Goal: Entertainment & Leisure: Consume media (video, audio)

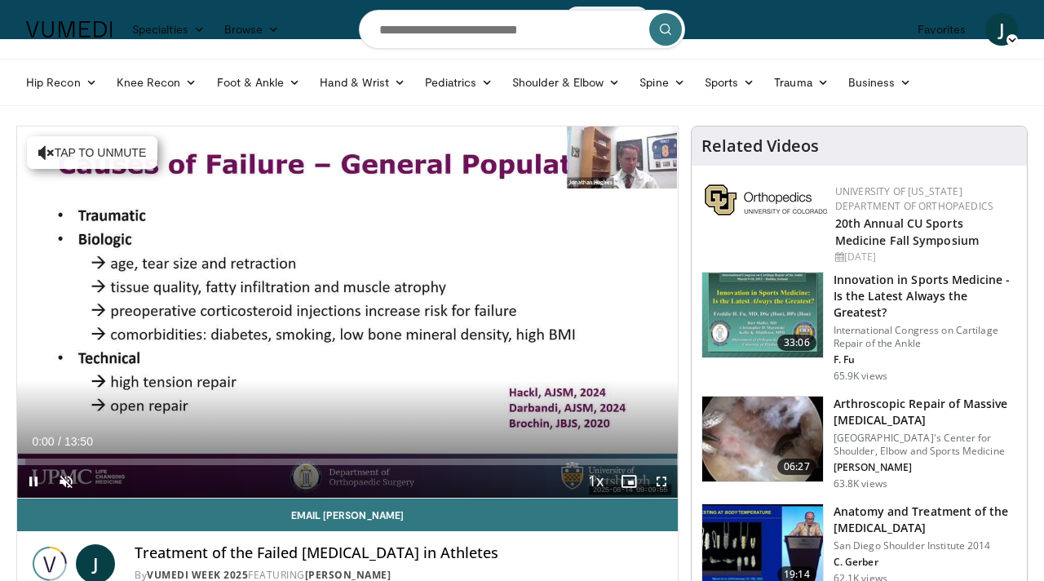
click at [66, 481] on span "Video Player" at bounding box center [66, 481] width 33 height 33
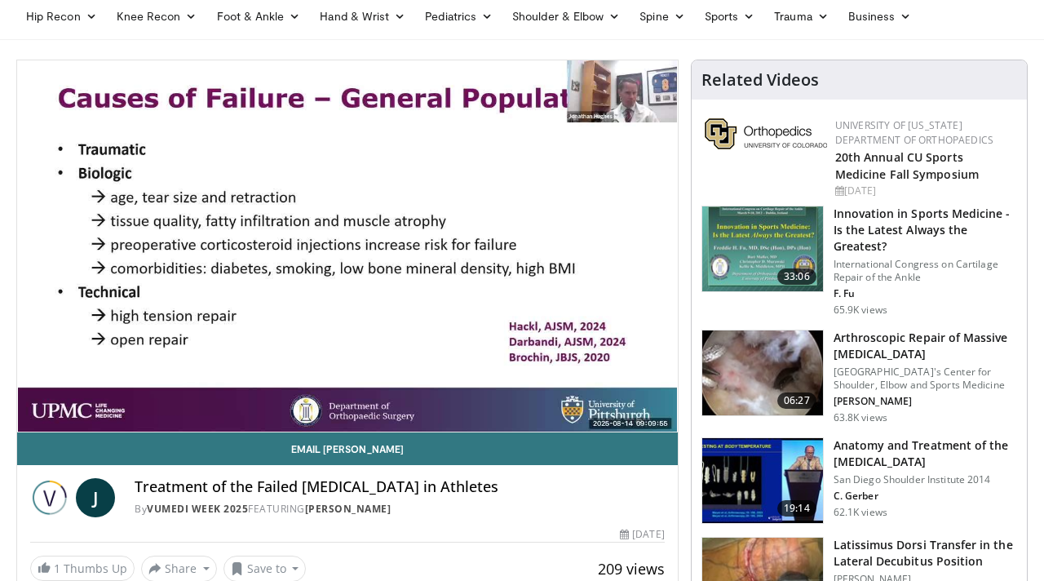
scroll to position [61, 0]
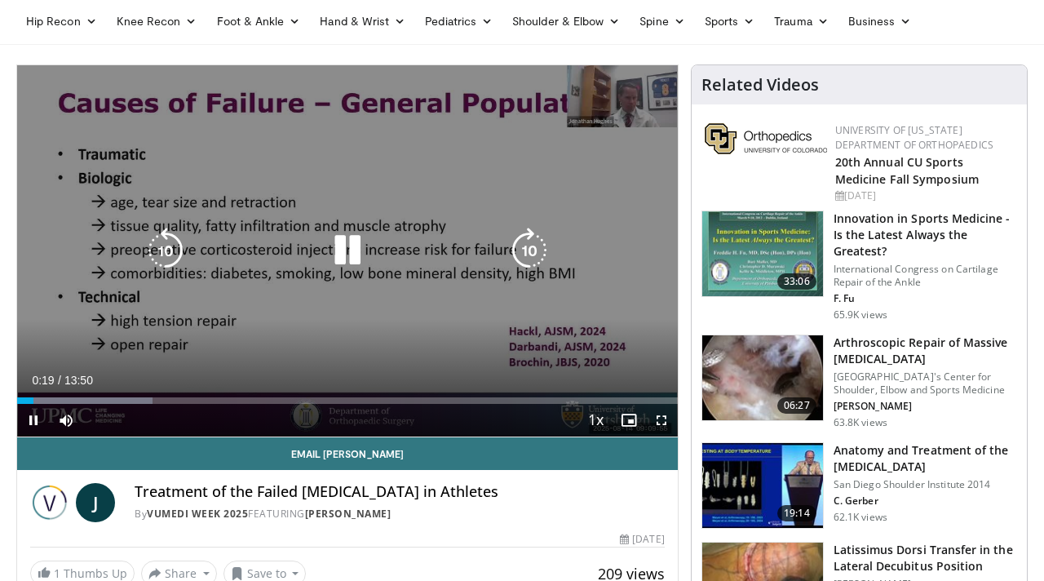
click at [528, 258] on icon "Video Player" at bounding box center [529, 251] width 46 height 46
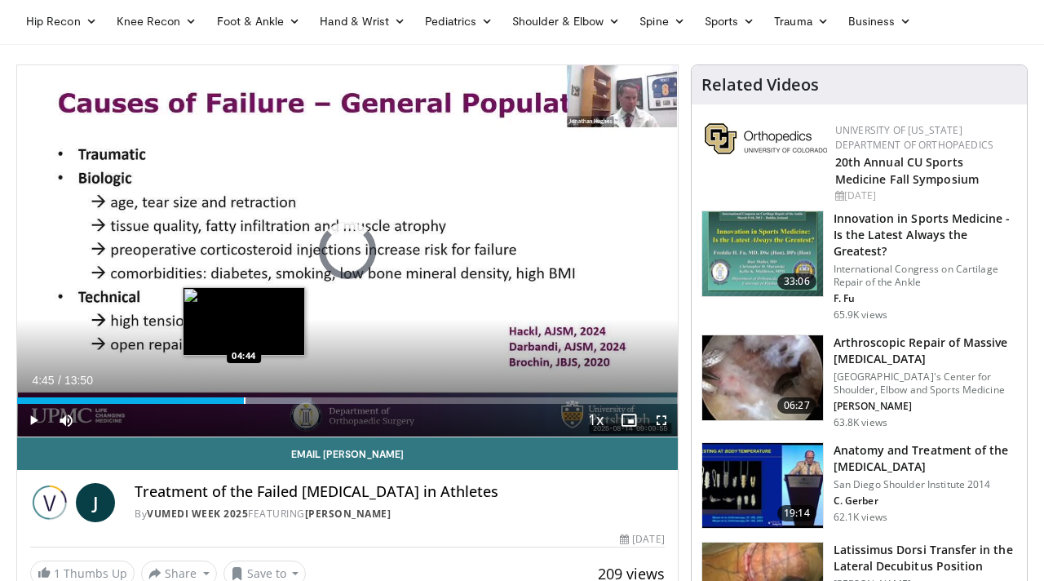
click at [245, 398] on div "Progress Bar" at bounding box center [245, 400] width 2 height 7
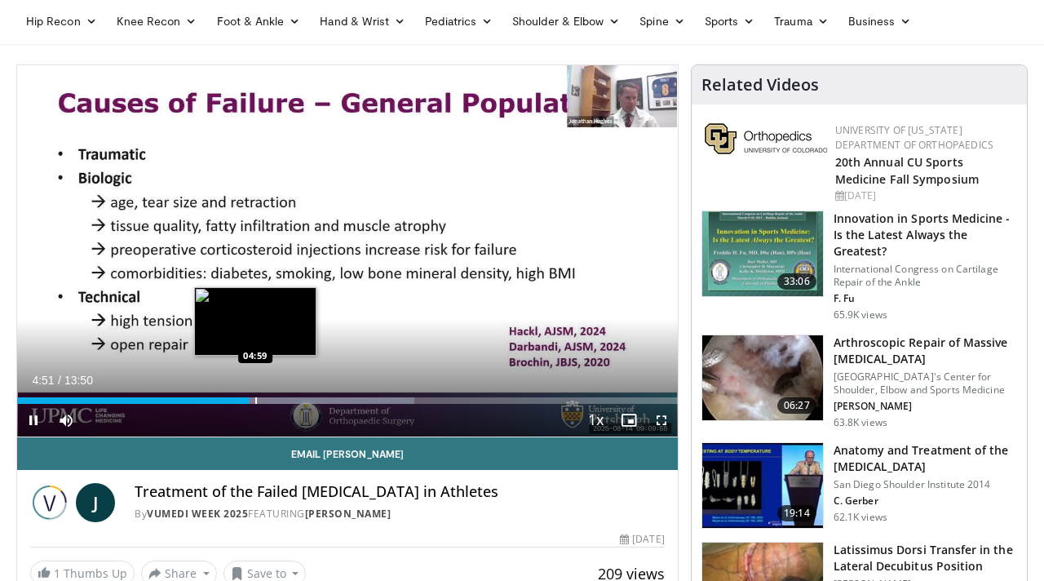
click at [256, 403] on div "Progress Bar" at bounding box center [256, 400] width 2 height 7
click at [266, 400] on div "Progress Bar" at bounding box center [266, 400] width 2 height 7
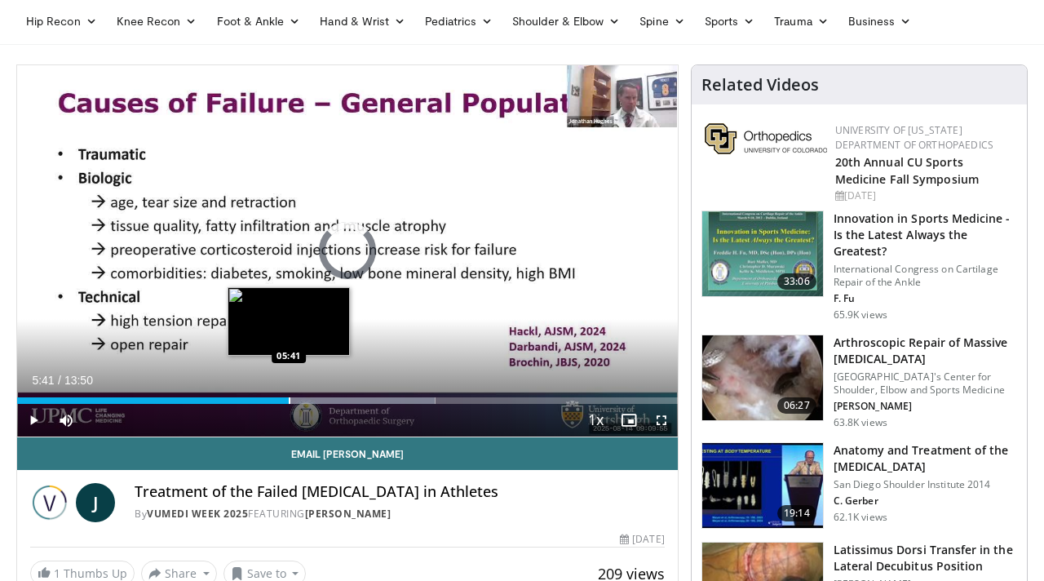
click at [289, 400] on div "Progress Bar" at bounding box center [290, 400] width 2 height 7
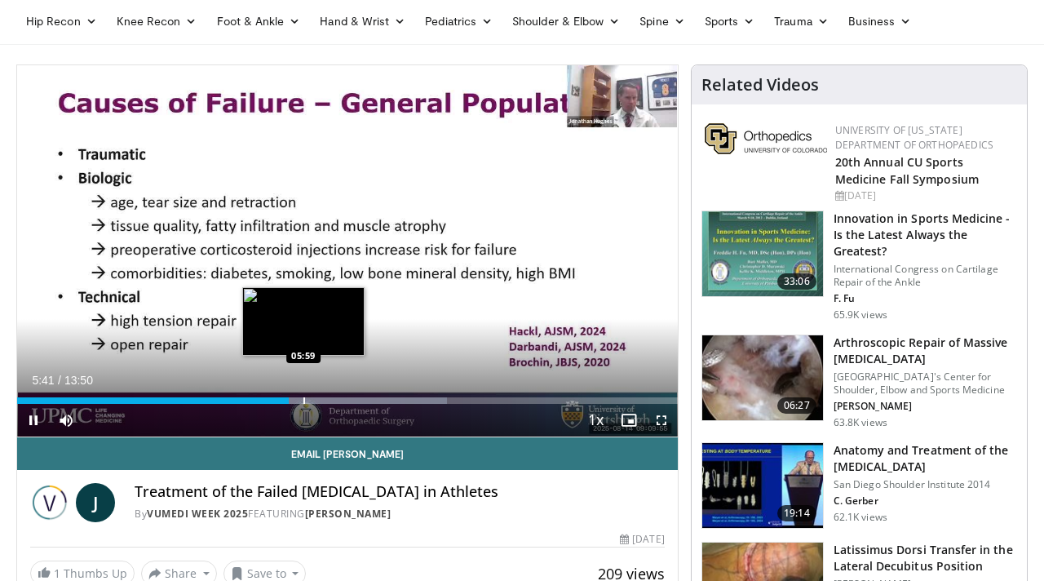
click at [304, 398] on div "Progress Bar" at bounding box center [304, 400] width 2 height 7
click at [323, 400] on div "Progress Bar" at bounding box center [323, 400] width 2 height 7
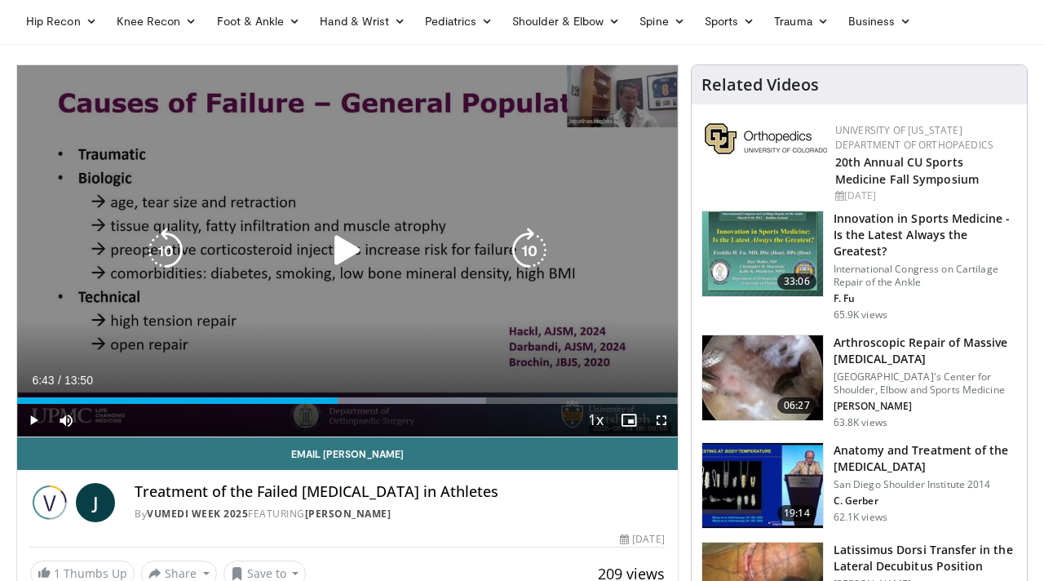
click at [349, 250] on icon "Video Player" at bounding box center [348, 251] width 46 height 46
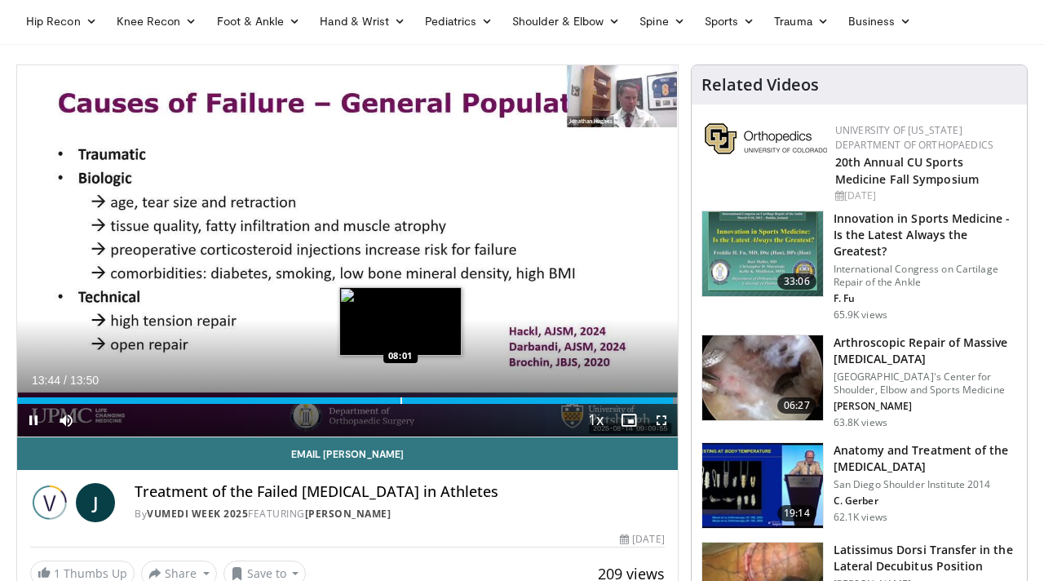
click at [400, 397] on div "Progress Bar" at bounding box center [401, 400] width 2 height 7
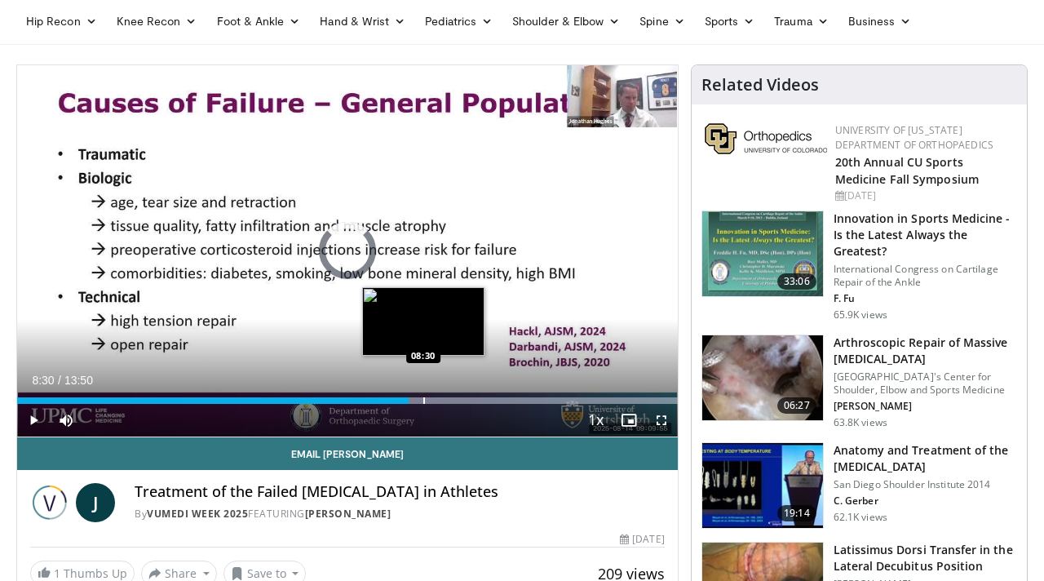
click at [423, 398] on div "Progress Bar" at bounding box center [424, 400] width 2 height 7
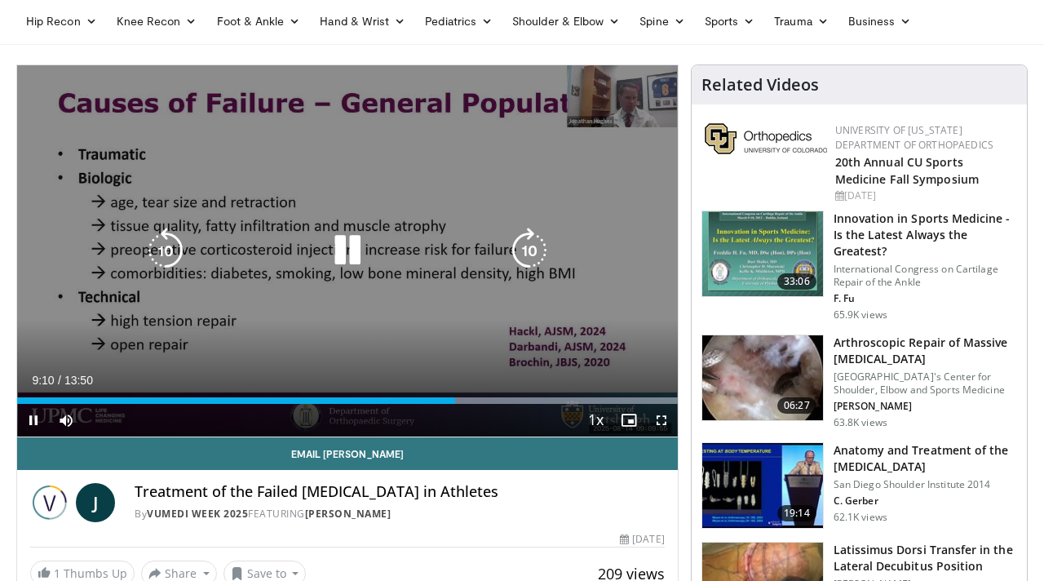
click at [343, 240] on icon "Video Player" at bounding box center [348, 251] width 46 height 46
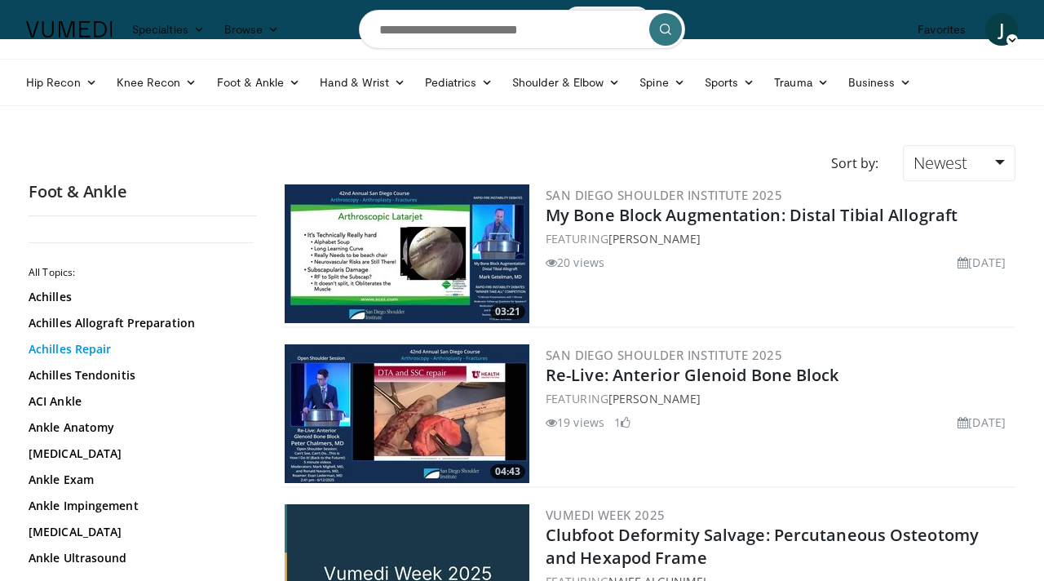
click at [61, 347] on link "Achilles Repair" at bounding box center [139, 349] width 220 height 16
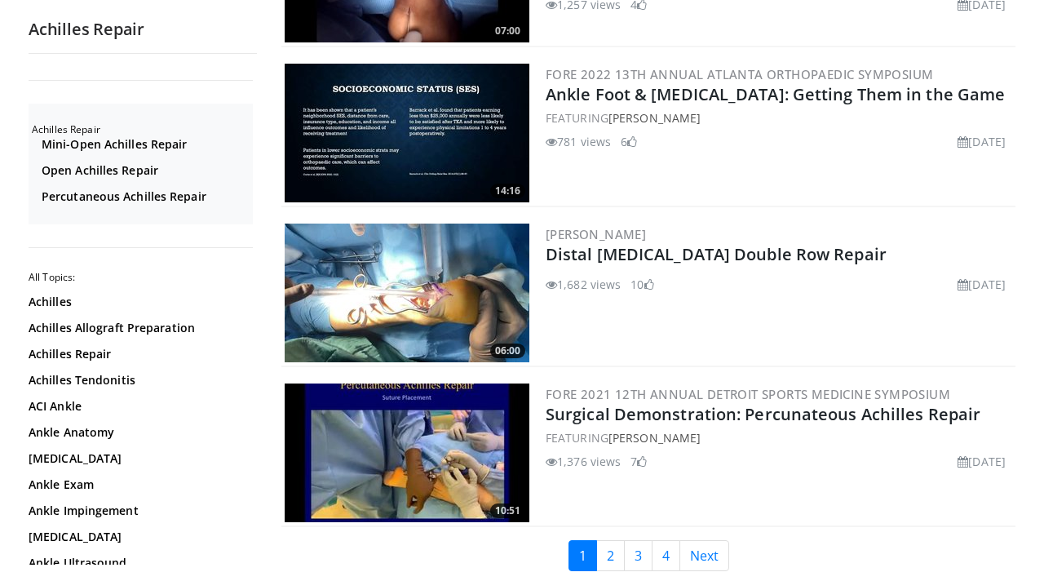
scroll to position [3663, 0]
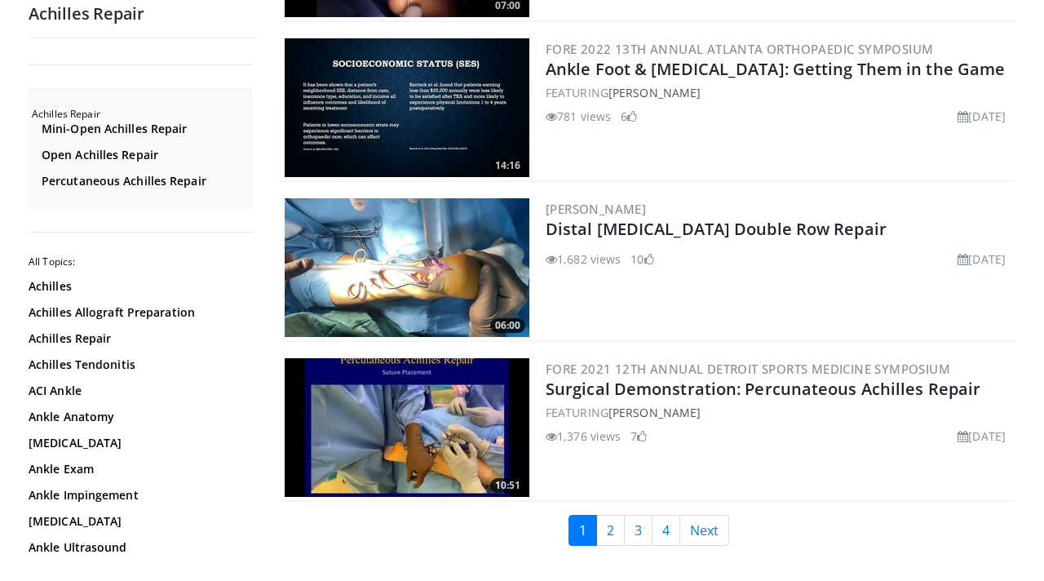
click at [440, 414] on img at bounding box center [407, 427] width 245 height 139
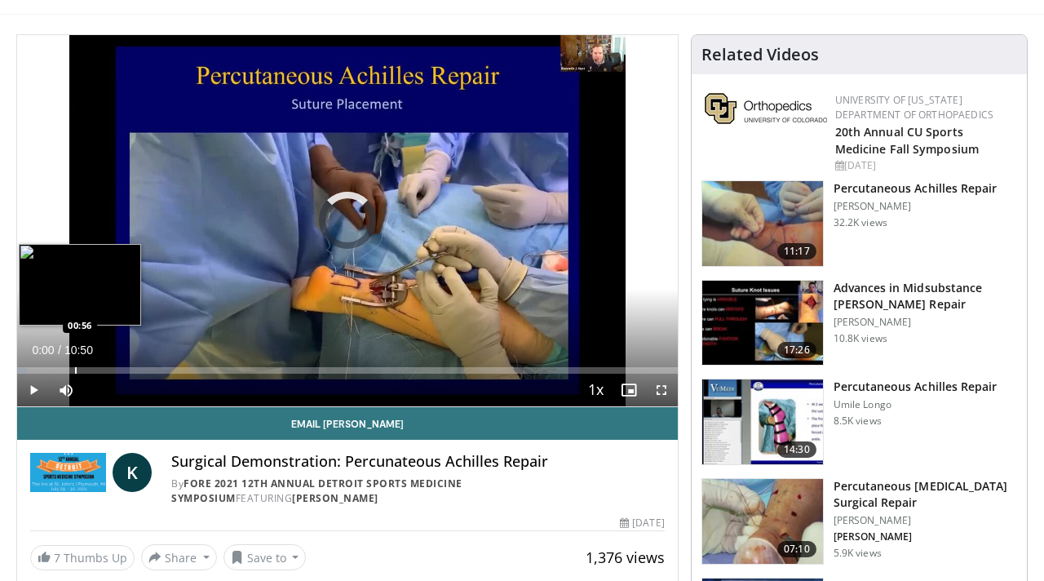
click at [75, 372] on div "Progress Bar" at bounding box center [76, 370] width 2 height 7
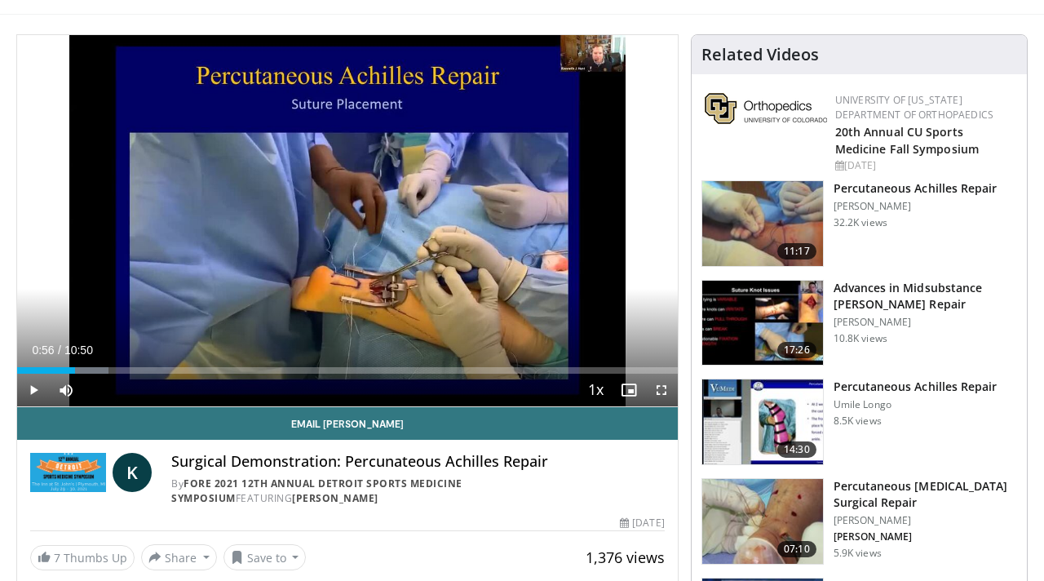
click at [30, 386] on span "Video Player" at bounding box center [33, 390] width 33 height 33
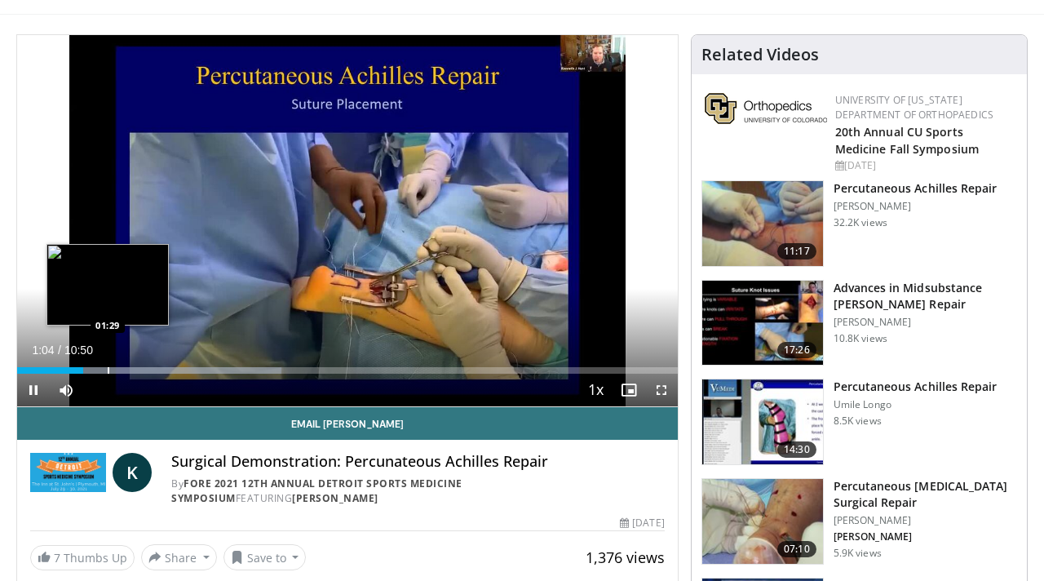
click at [108, 368] on div "Progress Bar" at bounding box center [109, 370] width 2 height 7
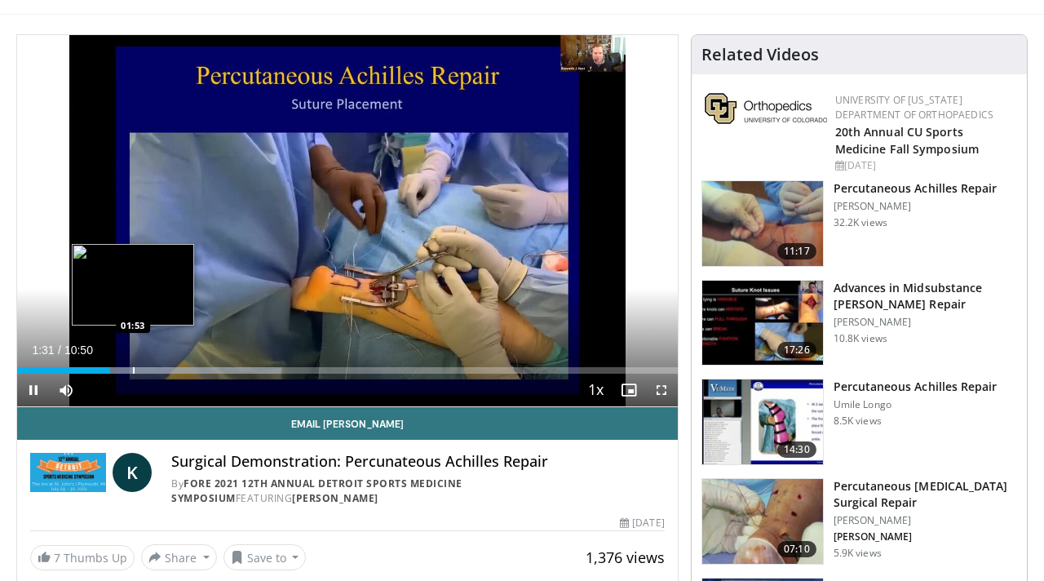
click at [135, 370] on div "Progress Bar" at bounding box center [134, 370] width 2 height 7
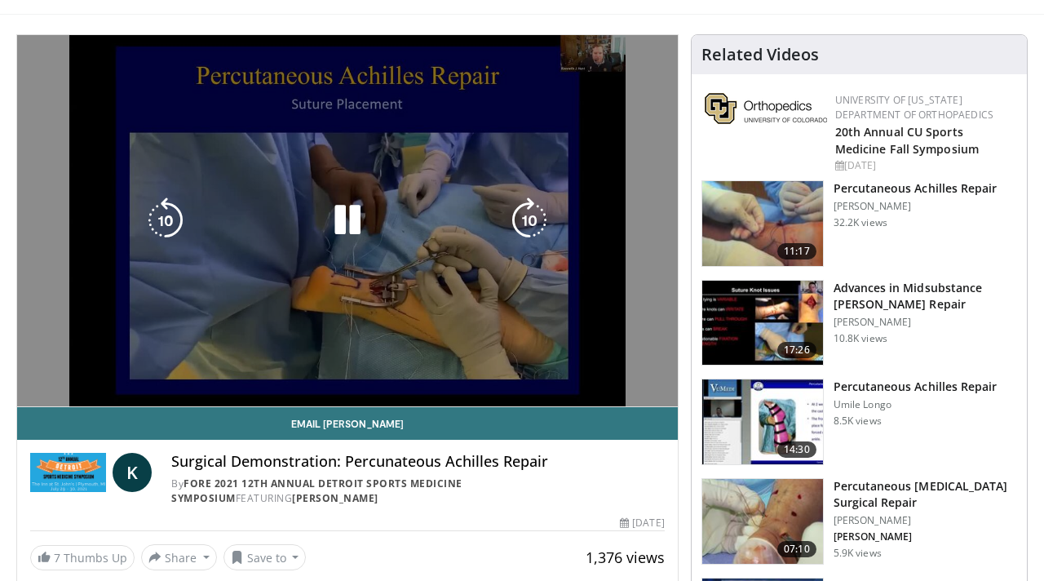
click at [130, 370] on div "10 seconds Tap to unmute" at bounding box center [347, 220] width 661 height 371
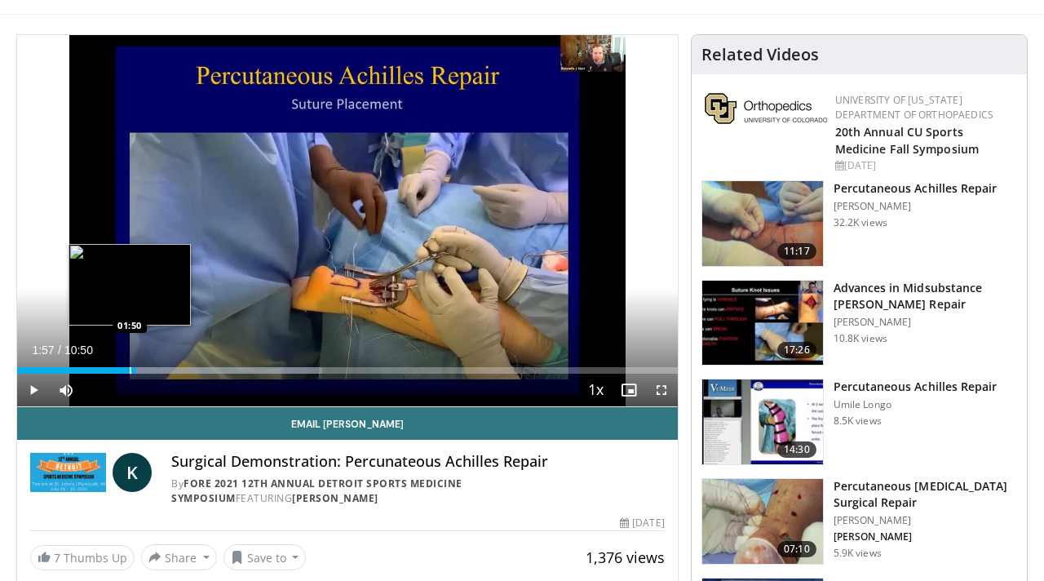
click at [130, 370] on div "Progress Bar" at bounding box center [131, 370] width 2 height 7
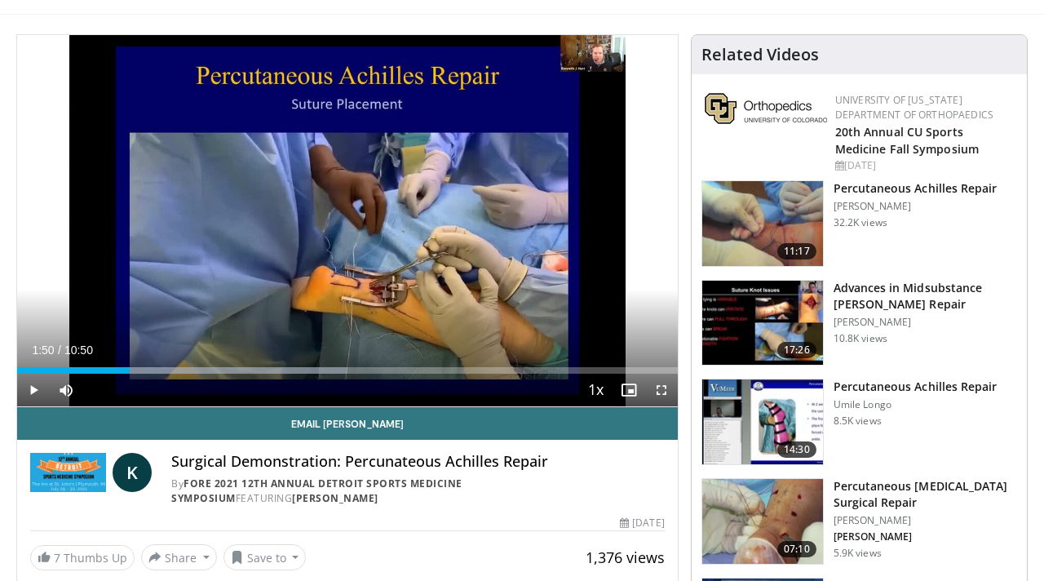
click at [44, 389] on span "Video Player" at bounding box center [33, 390] width 33 height 33
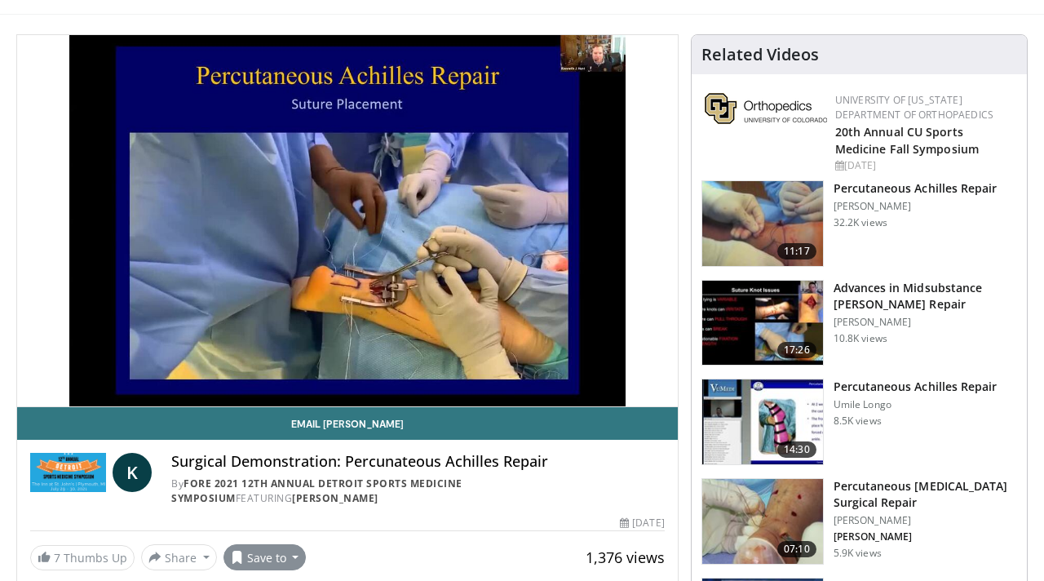
click at [292, 555] on button "Save to" at bounding box center [264, 557] width 83 height 26
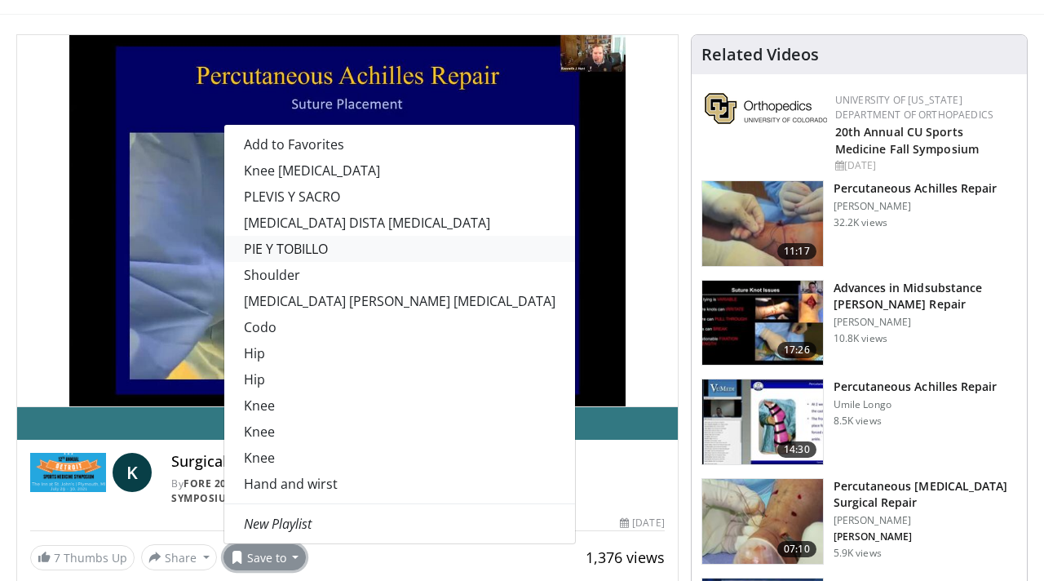
click at [299, 249] on link "PIE Y TOBILLO" at bounding box center [399, 249] width 351 height 26
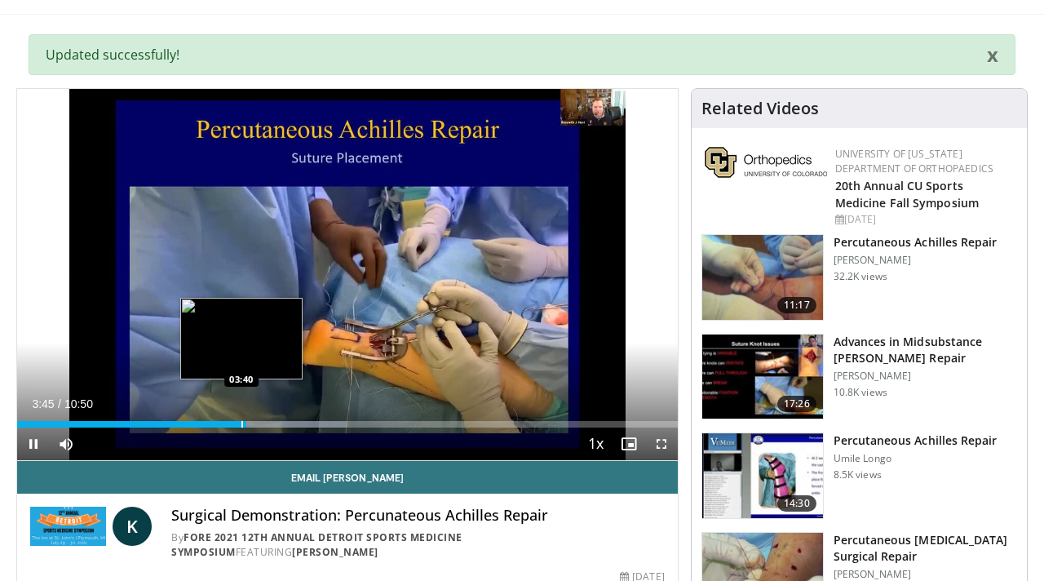
click at [241, 423] on div "Progress Bar" at bounding box center [242, 424] width 2 height 7
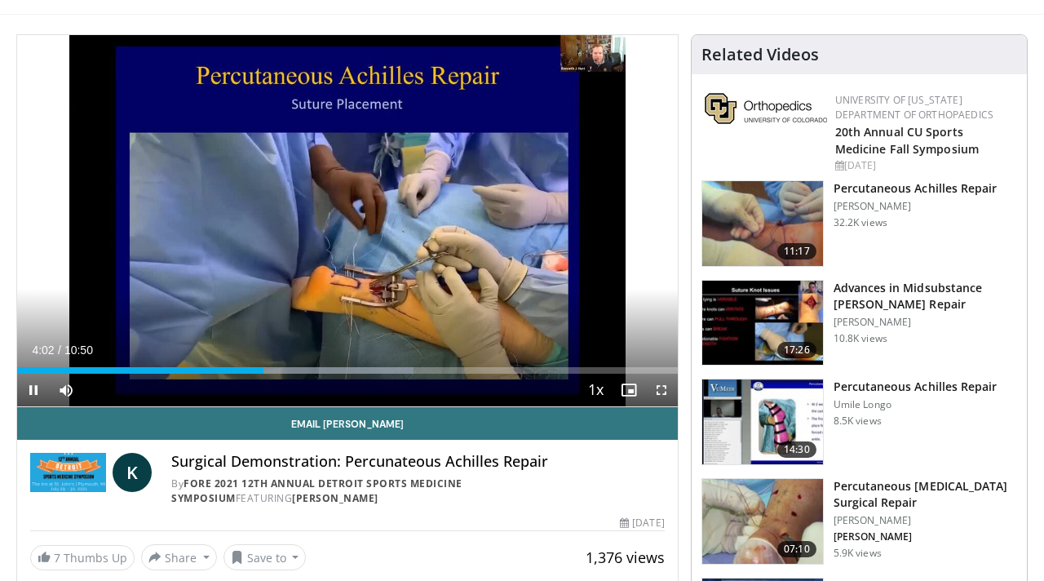
click at [662, 391] on span "Video Player" at bounding box center [661, 390] width 33 height 33
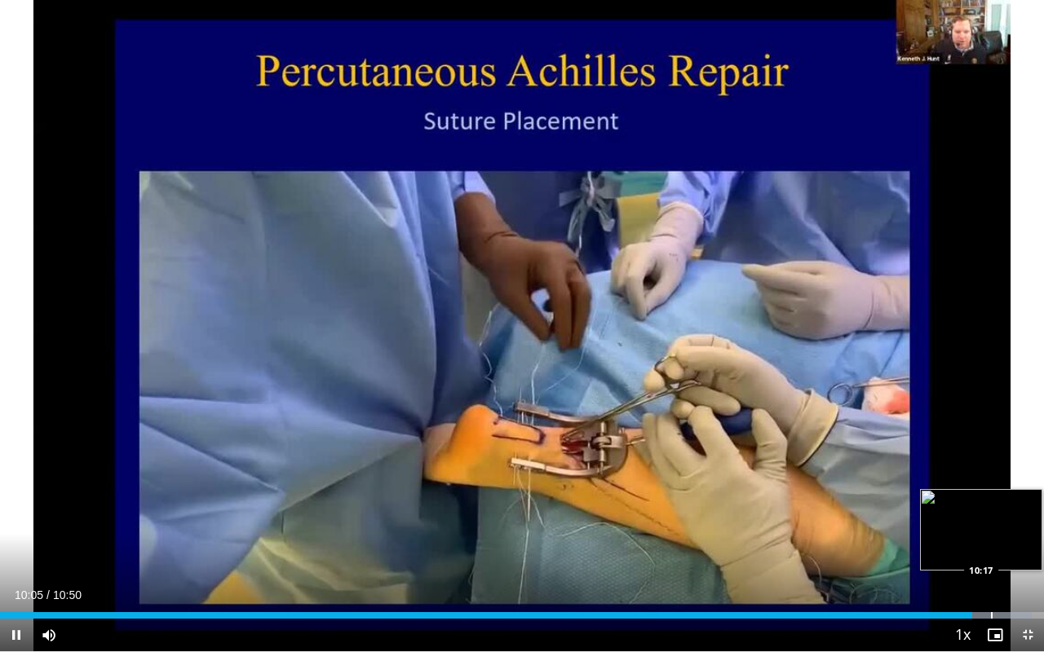
click at [991, 580] on div "Progress Bar" at bounding box center [992, 615] width 2 height 7
click at [987, 580] on div "Progress Bar" at bounding box center [988, 615] width 2 height 7
click at [980, 580] on div "Progress Bar" at bounding box center [981, 615] width 2 height 7
click at [1008, 580] on div "Progress Bar" at bounding box center [1009, 615] width 2 height 7
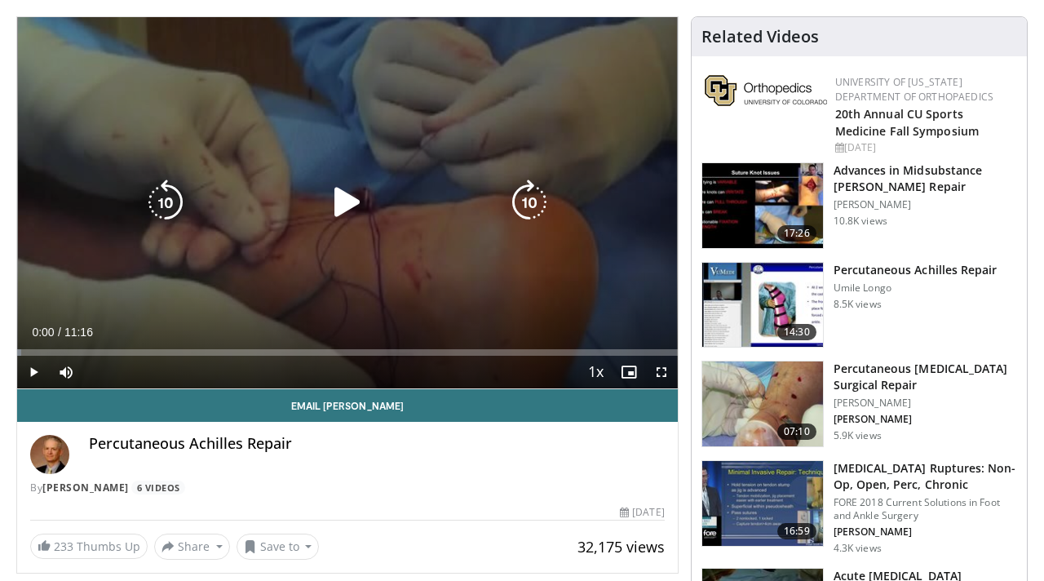
scroll to position [119, 0]
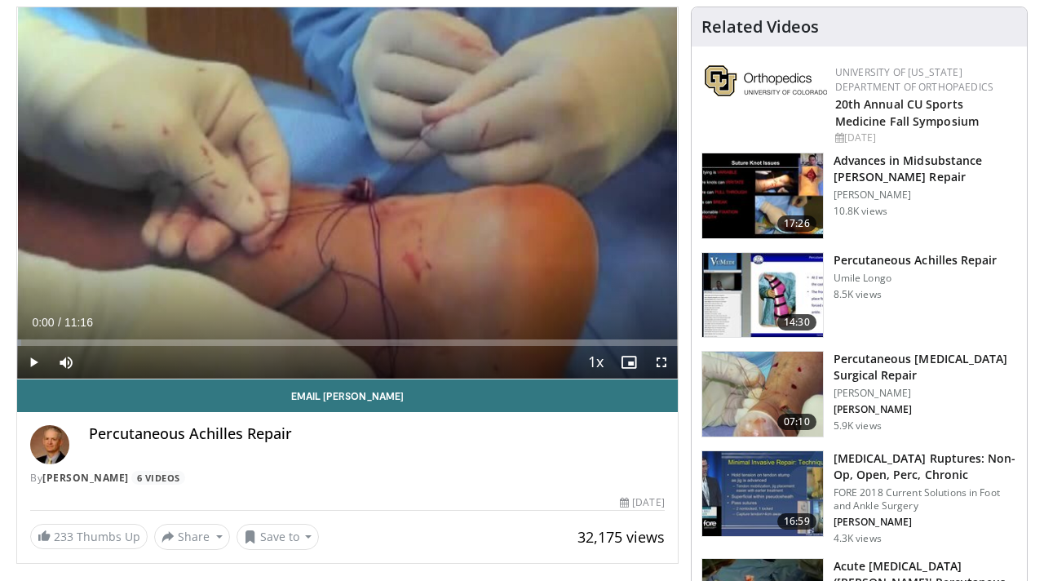
click at [32, 361] on span "Video Player" at bounding box center [33, 362] width 33 height 33
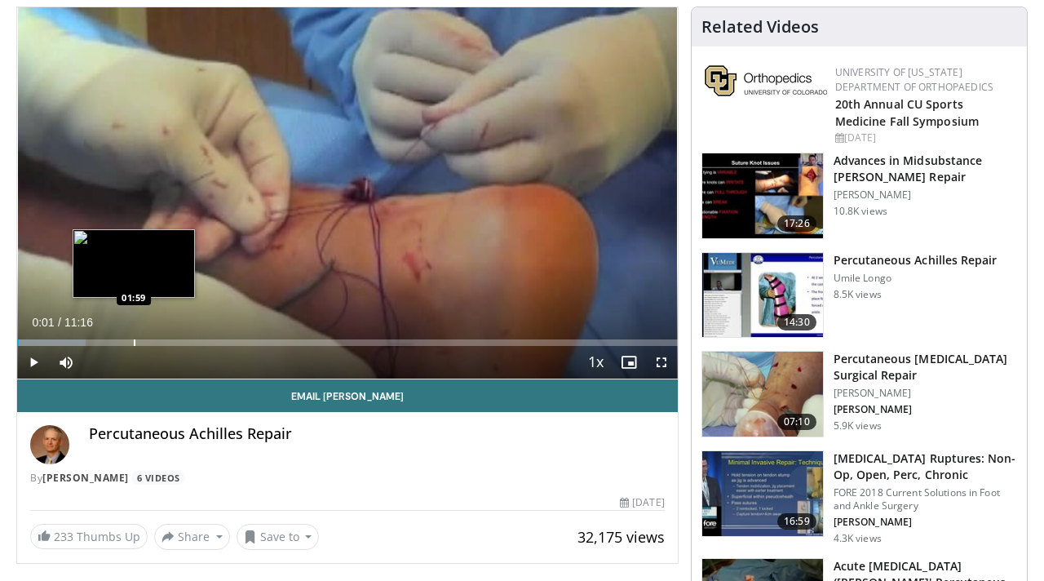
click at [134, 343] on div "Progress Bar" at bounding box center [135, 342] width 2 height 7
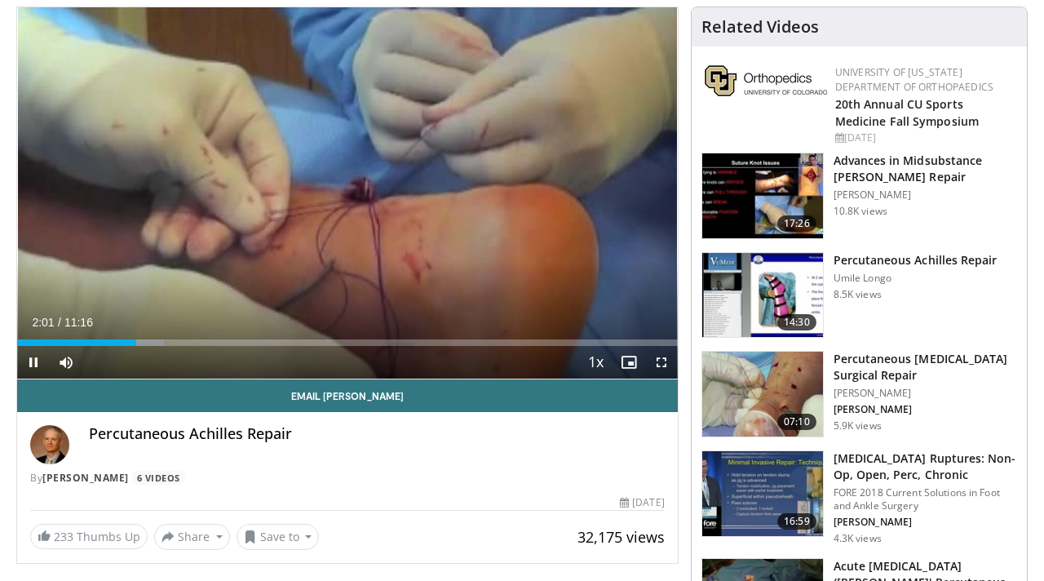
click at [174, 346] on div "Current Time 2:01 / Duration 11:16 Pause Skip Backward Skip Forward Mute 0% Loa…" at bounding box center [347, 362] width 661 height 33
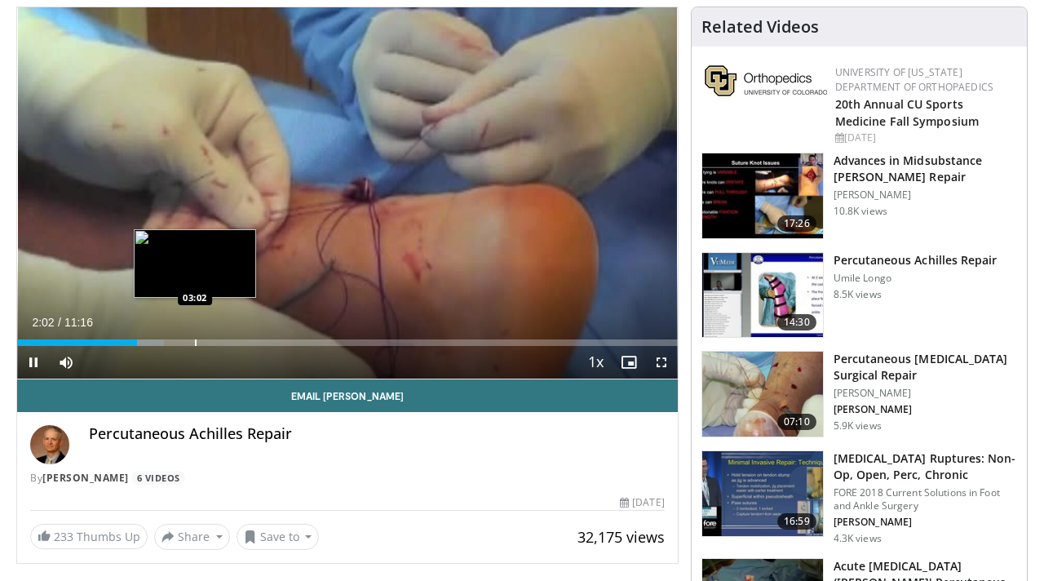
click at [197, 339] on div "Progress Bar" at bounding box center [196, 342] width 2 height 7
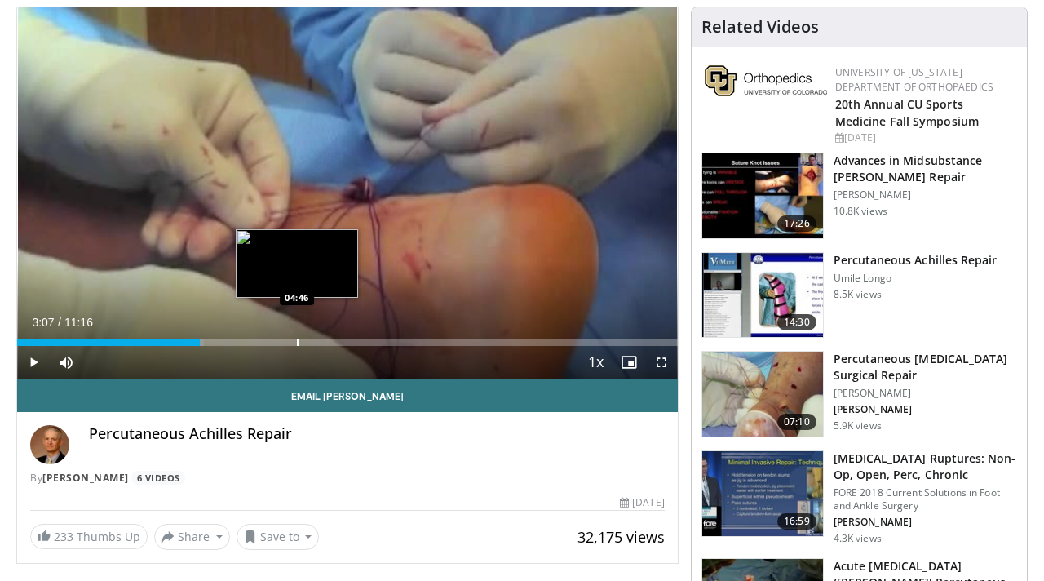
click at [297, 342] on div "Progress Bar" at bounding box center [298, 342] width 2 height 7
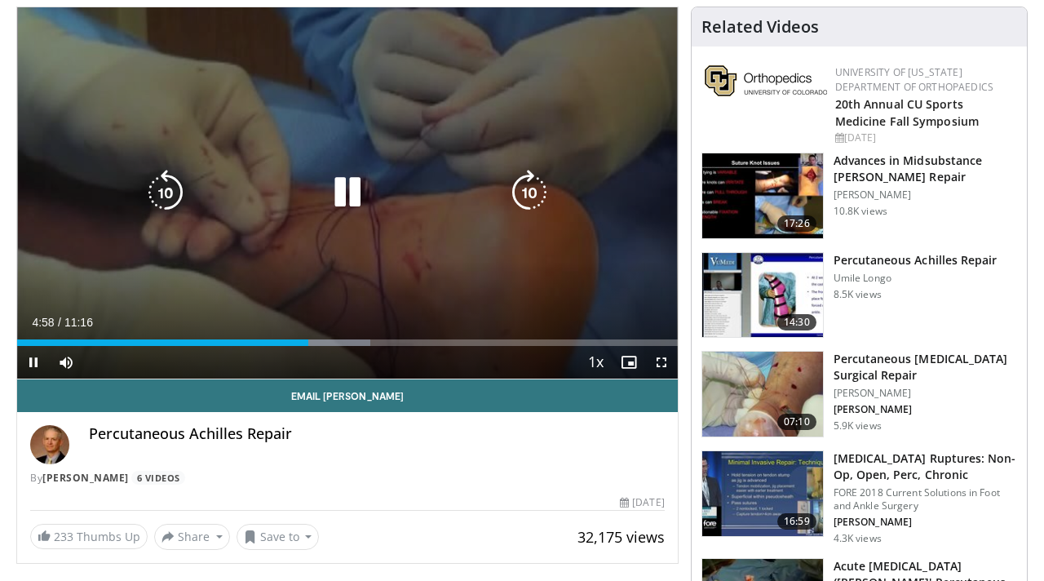
click at [344, 184] on icon "Video Player" at bounding box center [348, 193] width 46 height 46
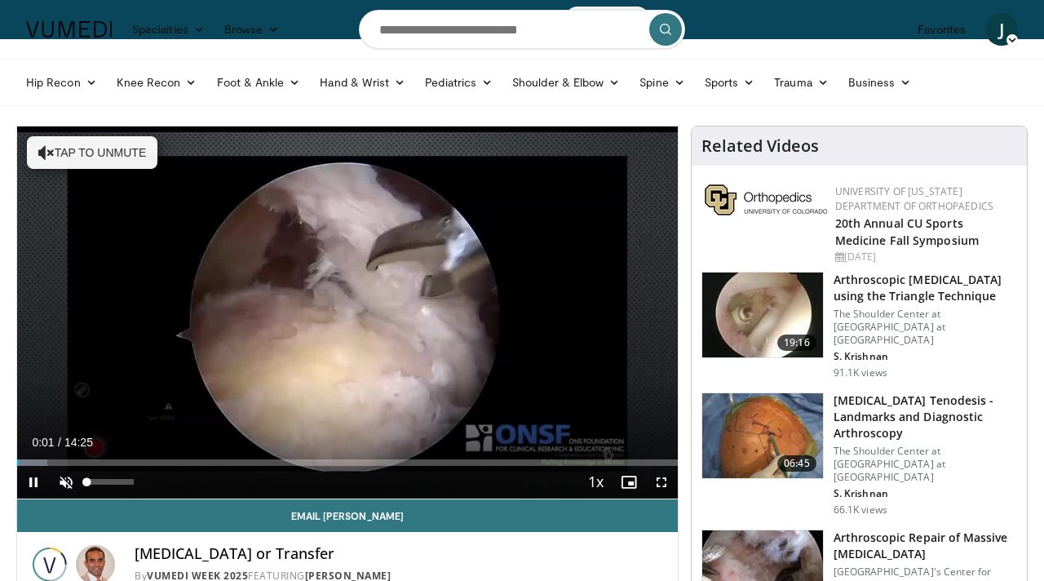
click at [67, 478] on span "Video Player" at bounding box center [66, 482] width 33 height 33
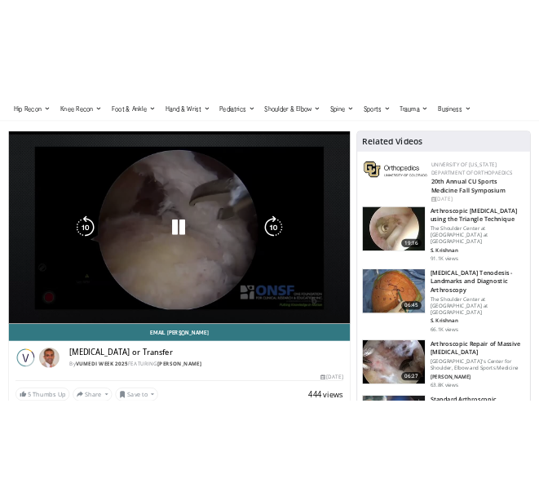
scroll to position [47, 0]
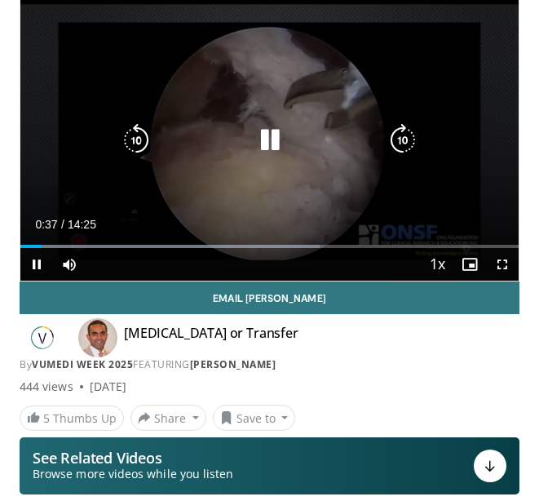
click at [269, 142] on icon "Video Player" at bounding box center [270, 140] width 33 height 33
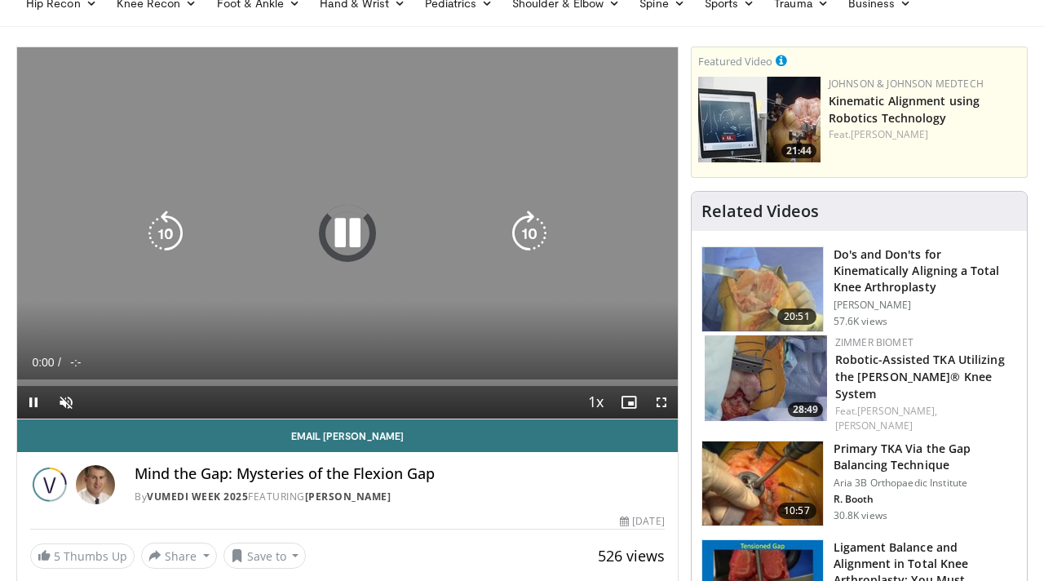
scroll to position [51, 0]
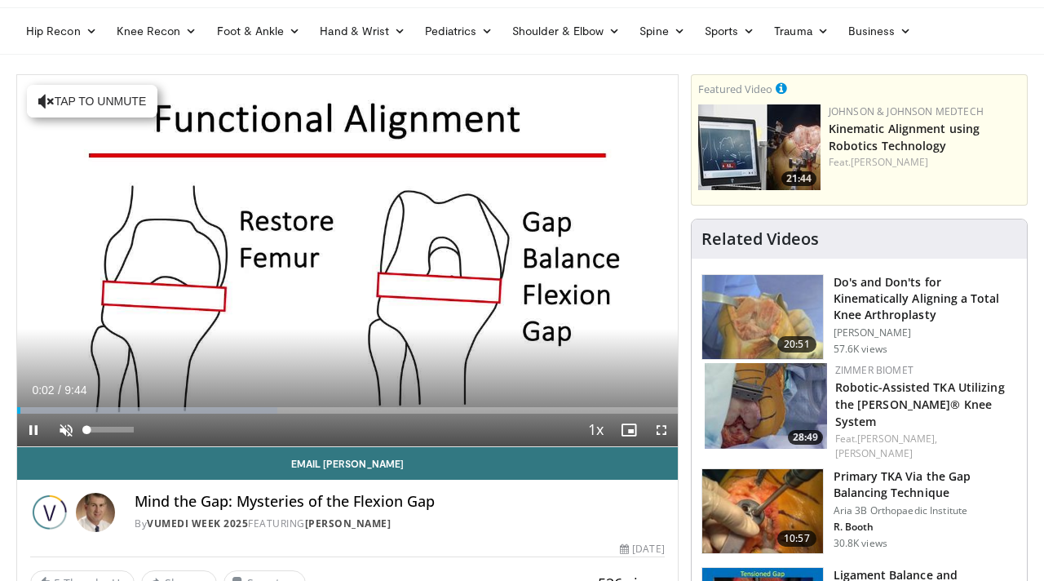
click at [63, 428] on span "Video Player" at bounding box center [66, 429] width 33 height 33
click at [26, 426] on span "Video Player" at bounding box center [33, 429] width 33 height 33
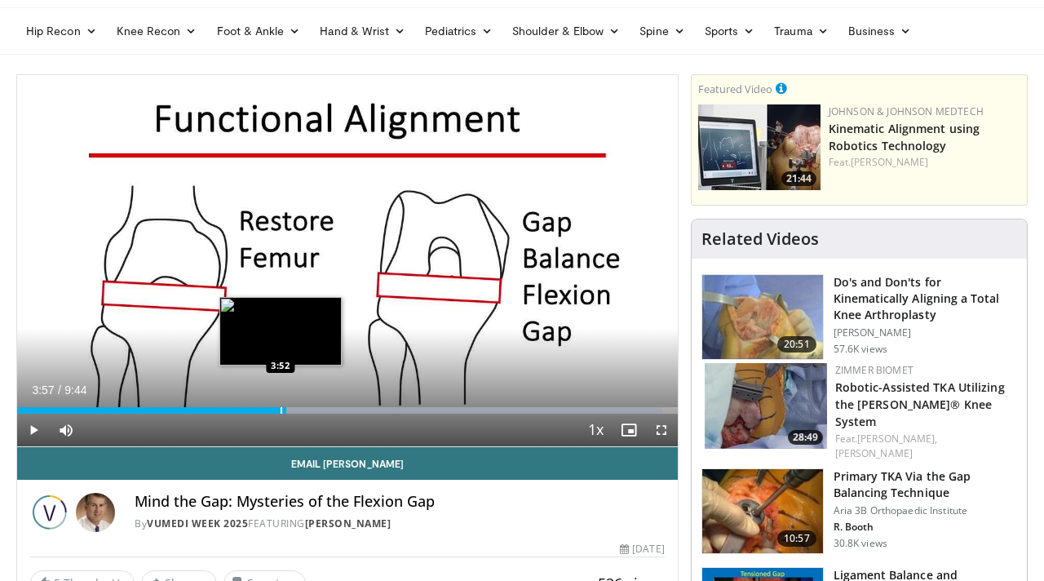
click at [281, 411] on div "Progress Bar" at bounding box center [282, 410] width 2 height 7
click at [274, 411] on div "Progress Bar" at bounding box center [275, 410] width 2 height 7
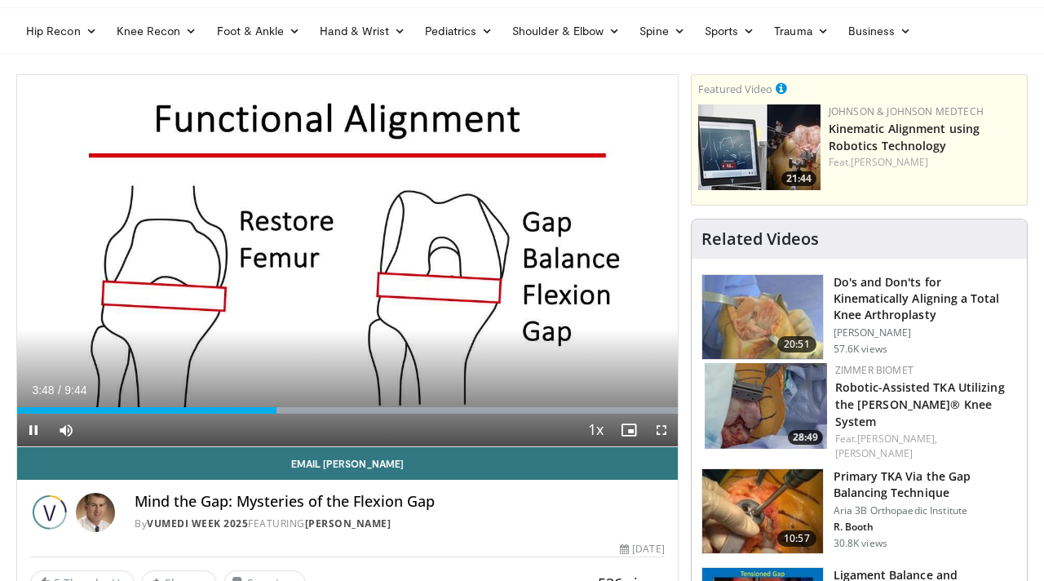
click at [263, 413] on div "Current Time 3:48 / Duration 9:44 Pause Skip Backward Skip Forward Mute 100% Lo…" at bounding box center [347, 429] width 661 height 33
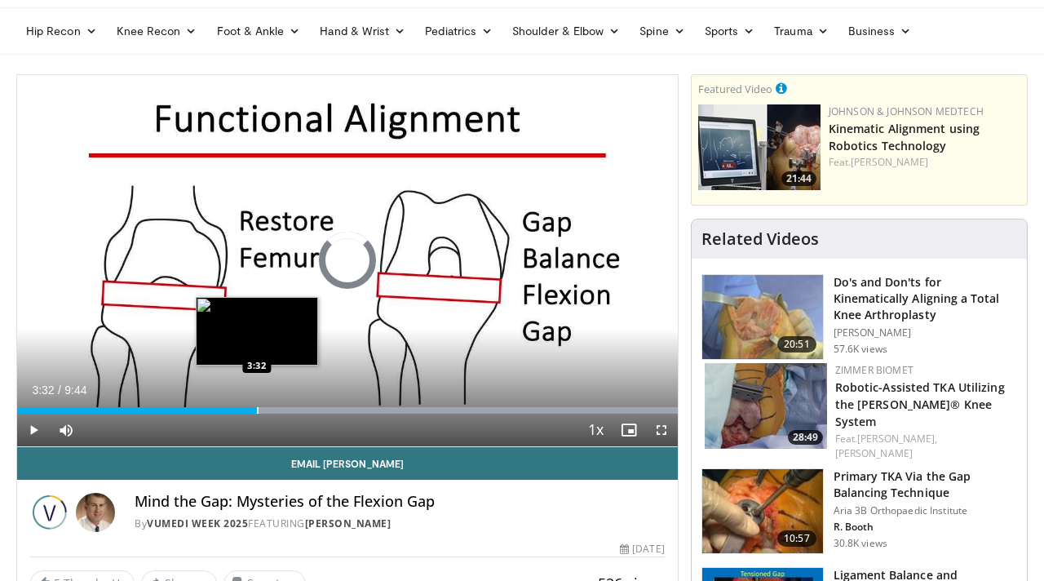
click at [257, 410] on div "Progress Bar" at bounding box center [258, 410] width 2 height 7
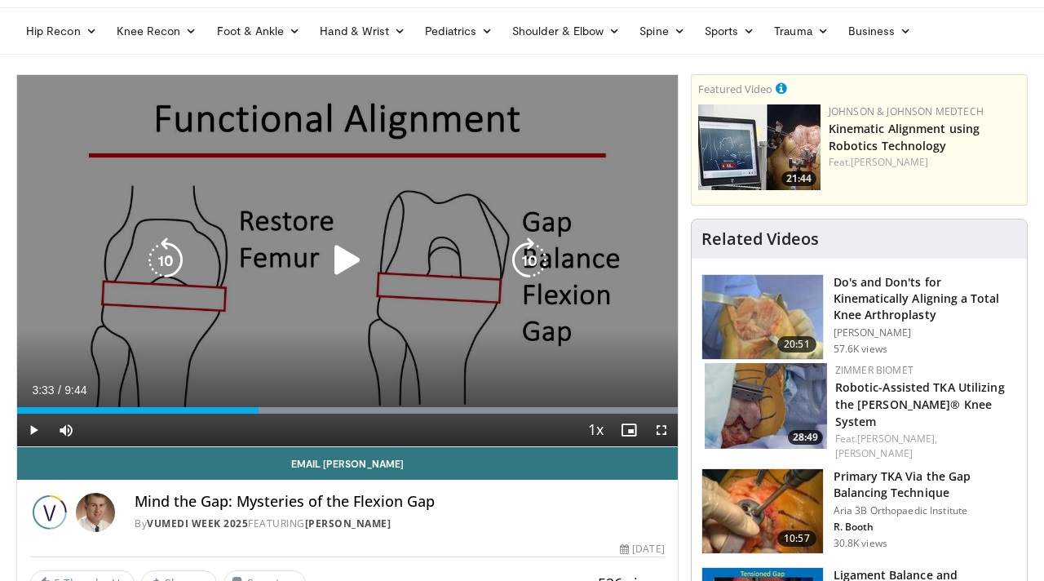
click at [333, 254] on icon "Video Player" at bounding box center [348, 260] width 46 height 46
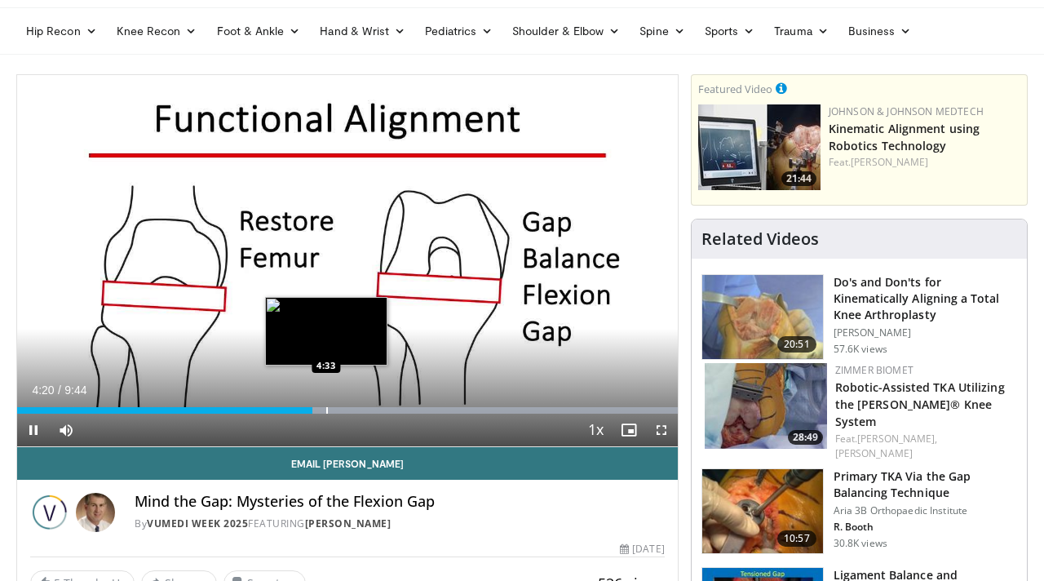
click at [326, 409] on div "Progress Bar" at bounding box center [327, 410] width 2 height 7
click at [320, 412] on div "Progress Bar" at bounding box center [321, 410] width 2 height 7
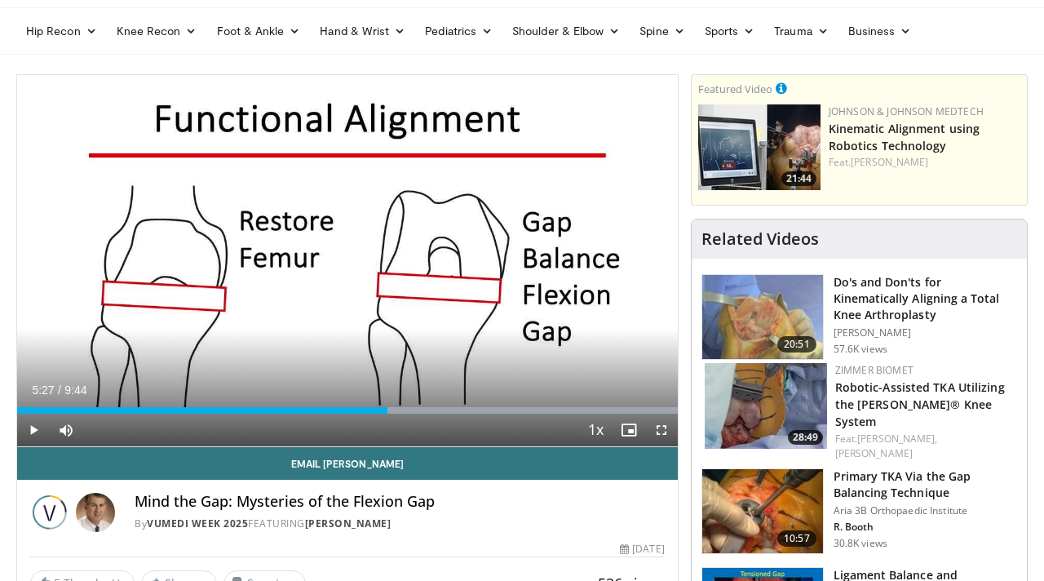
click at [661, 429] on span "Video Player" at bounding box center [661, 429] width 33 height 33
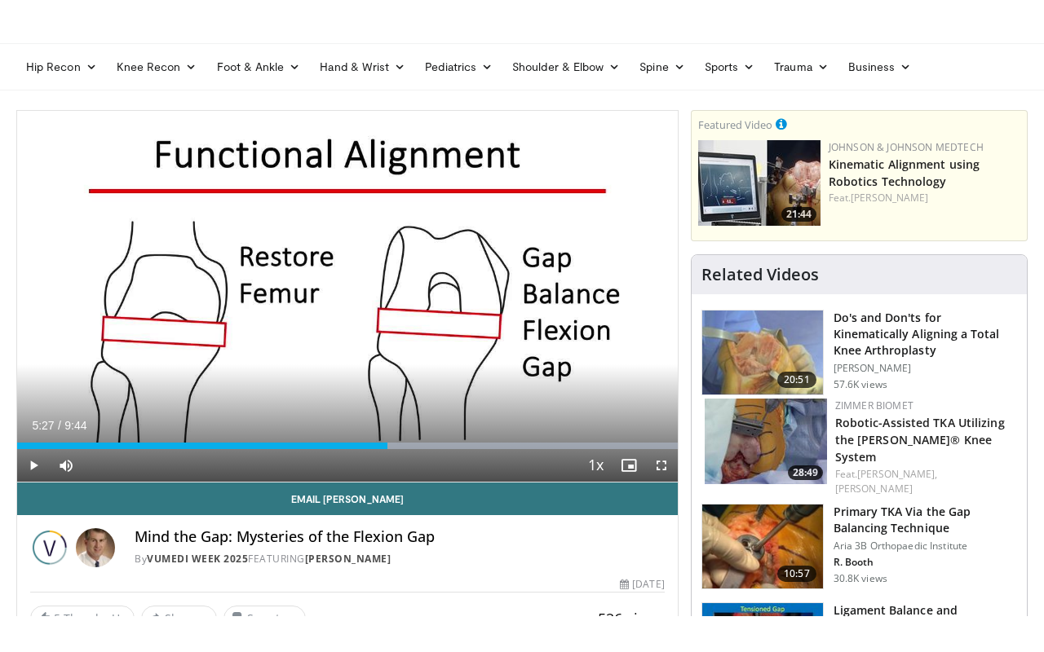
scroll to position [0, 0]
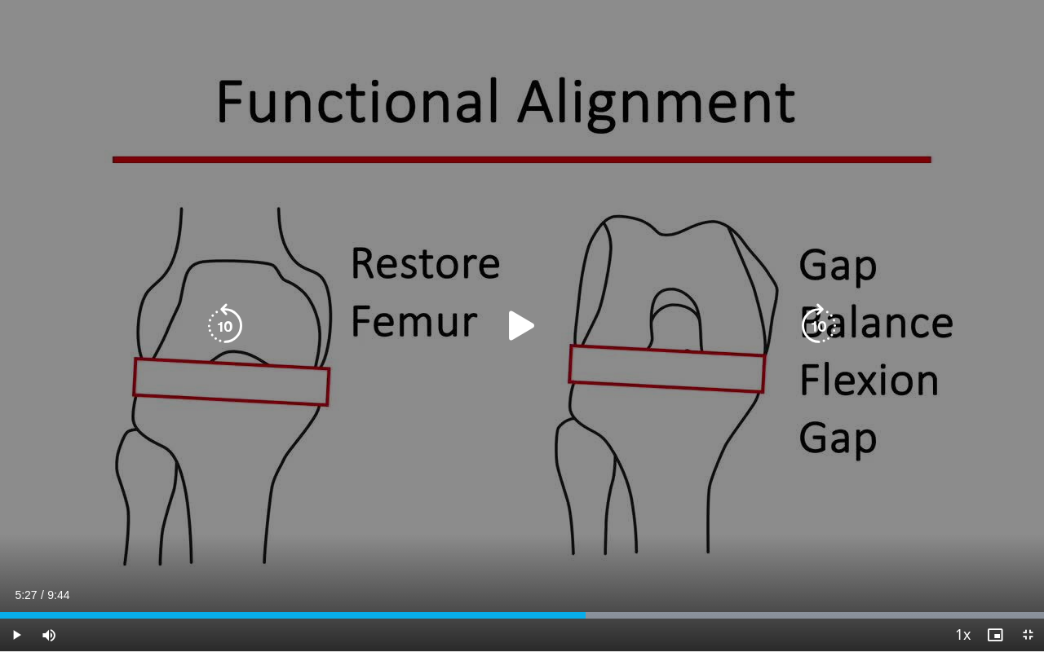
click at [518, 326] on icon "Video Player" at bounding box center [522, 326] width 46 height 46
click at [824, 328] on icon "Video Player" at bounding box center [819, 326] width 46 height 46
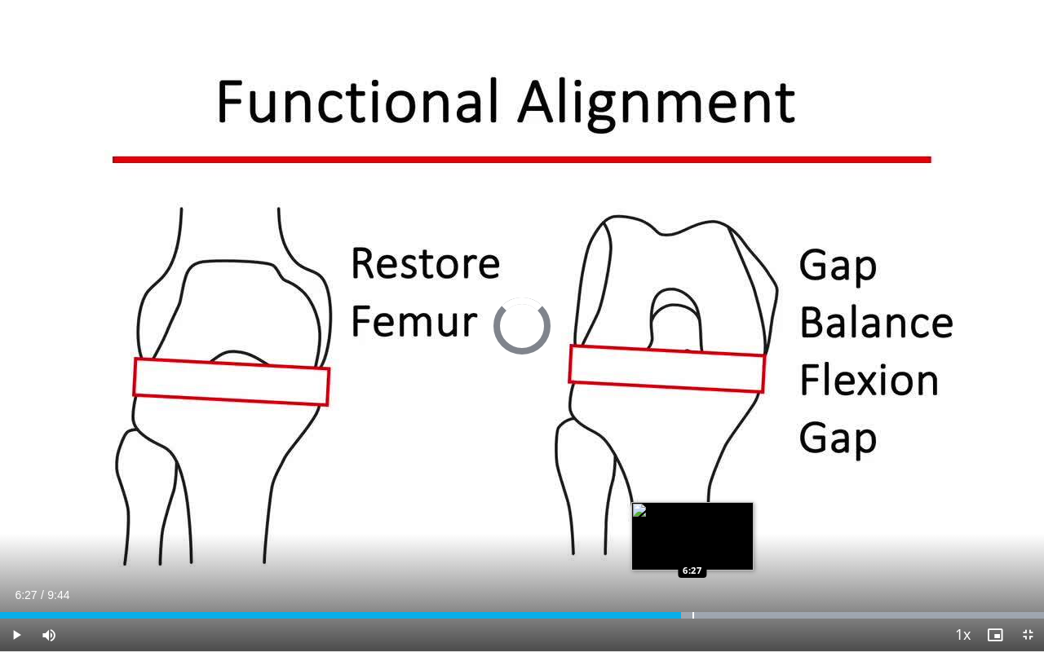
click at [692, 580] on div "Loaded : 100.00% 6:27 6:27" at bounding box center [522, 611] width 1044 height 15
click at [711, 580] on div "Progress Bar" at bounding box center [712, 615] width 2 height 7
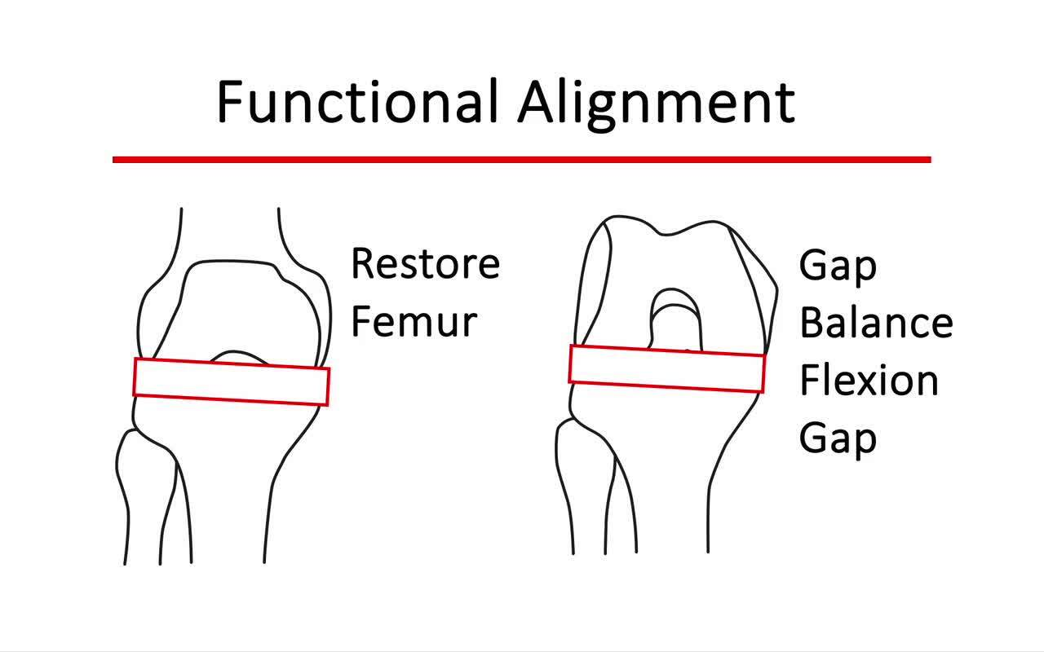
click at [732, 580] on div "40 seconds Tap to unmute" at bounding box center [522, 326] width 1044 height 652
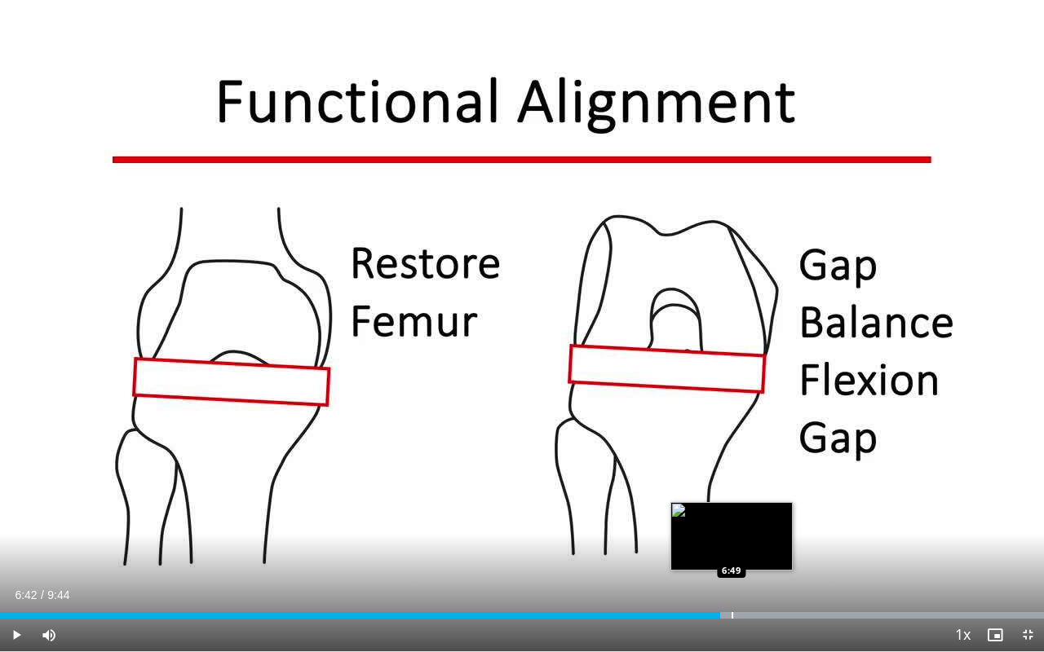
click at [732, 580] on div "Progress Bar" at bounding box center [733, 615] width 2 height 7
click at [747, 580] on div "Progress Bar" at bounding box center [748, 615] width 2 height 7
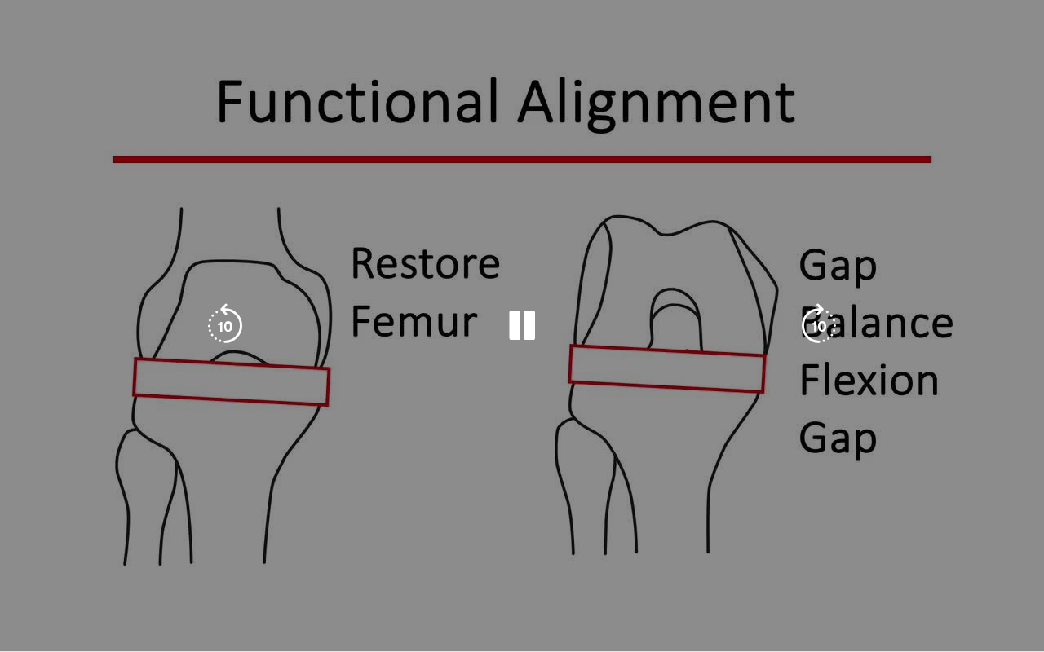
click at [763, 580] on div "Loaded : 100.00% 6:59 7:06" at bounding box center [522, 643] width 1044 height 15
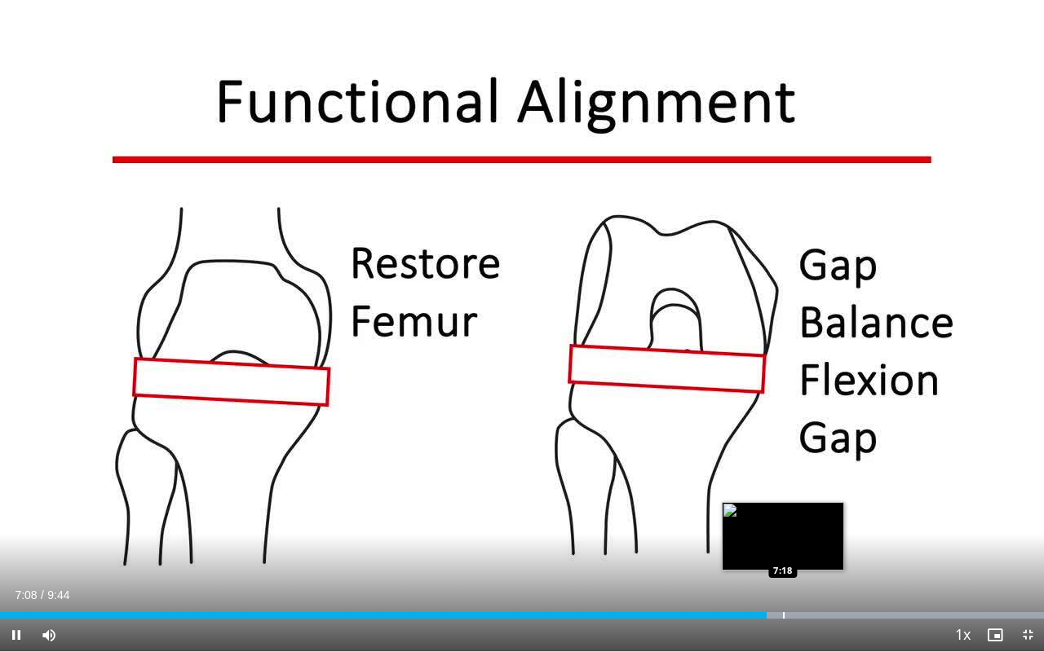
click at [781, 580] on div "Loaded : 100.00% 7:08 7:18" at bounding box center [522, 611] width 1044 height 15
click at [807, 580] on div "Progress Bar" at bounding box center [522, 615] width 1044 height 7
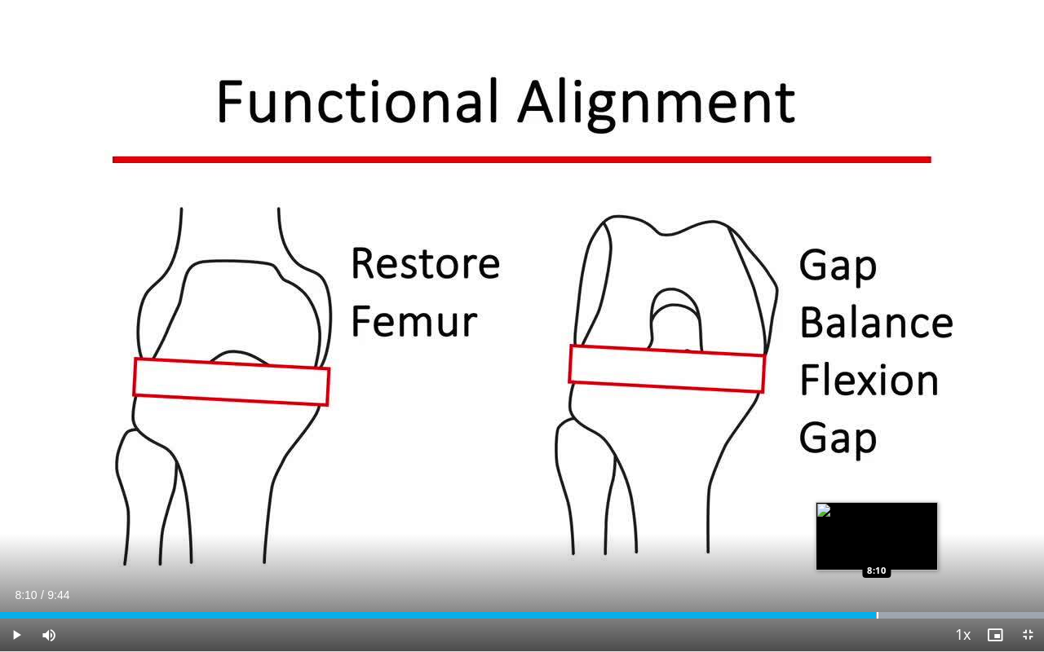
click at [876, 580] on div "Loaded : 100.00% 8:06 8:10" at bounding box center [522, 611] width 1044 height 15
click at [895, 580] on div "Progress Bar" at bounding box center [896, 615] width 2 height 7
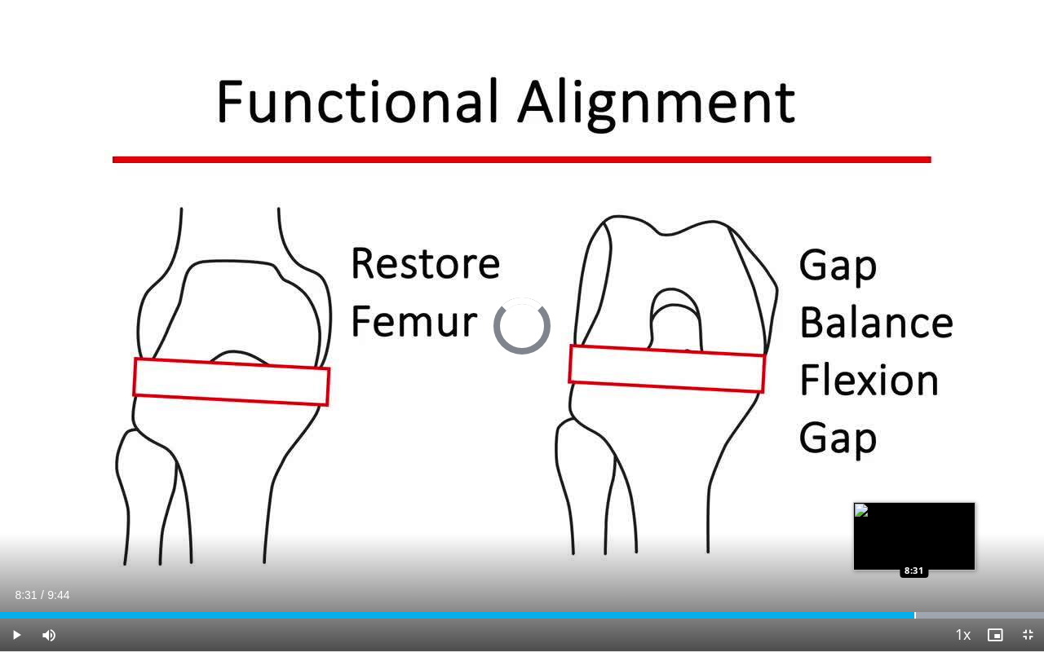
click at [914, 580] on div "Progress Bar" at bounding box center [915, 615] width 2 height 7
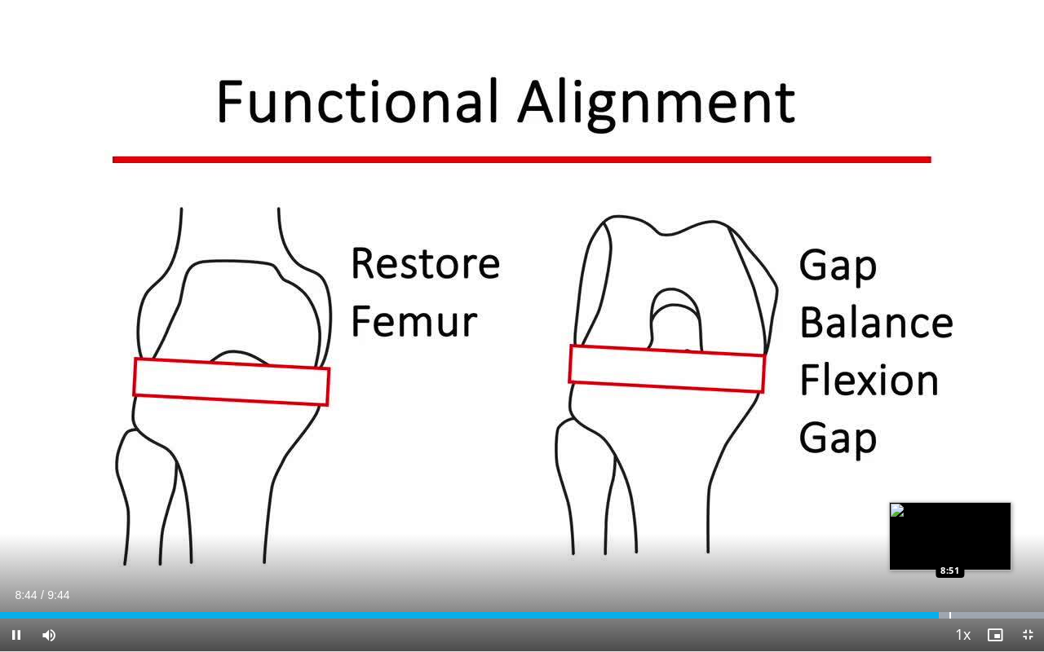
click at [950, 580] on div "Progress Bar" at bounding box center [950, 615] width 2 height 7
click at [946, 580] on div "Progress Bar" at bounding box center [947, 615] width 2 height 7
click at [937, 580] on div "Loaded : 100.00% 8:53 8:44" at bounding box center [522, 615] width 1044 height 7
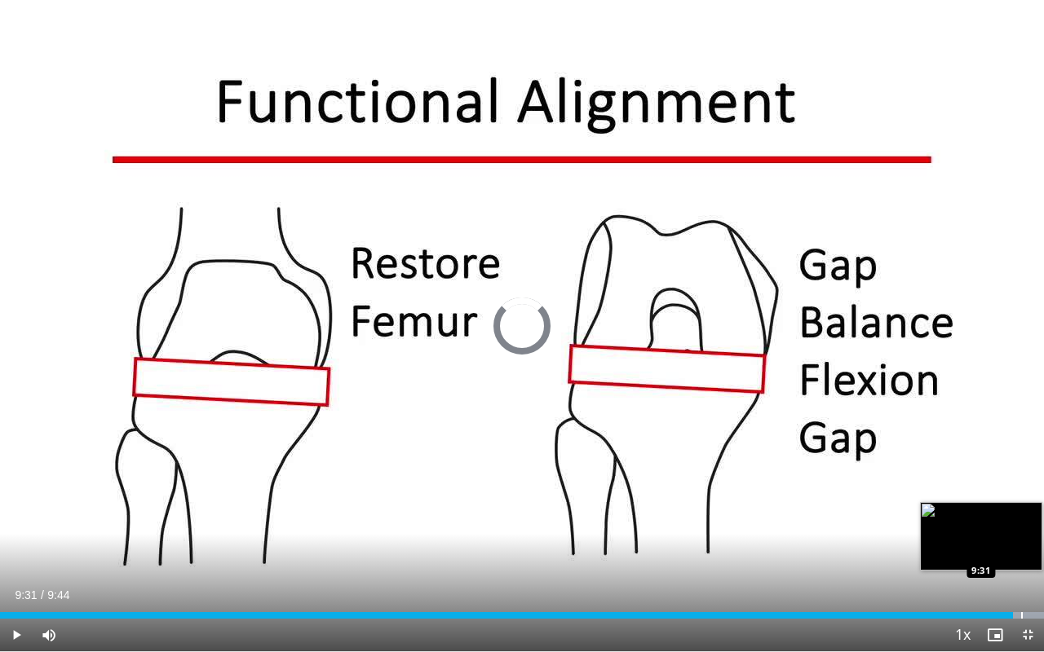
click at [1021, 580] on div "Progress Bar" at bounding box center [1022, 615] width 2 height 7
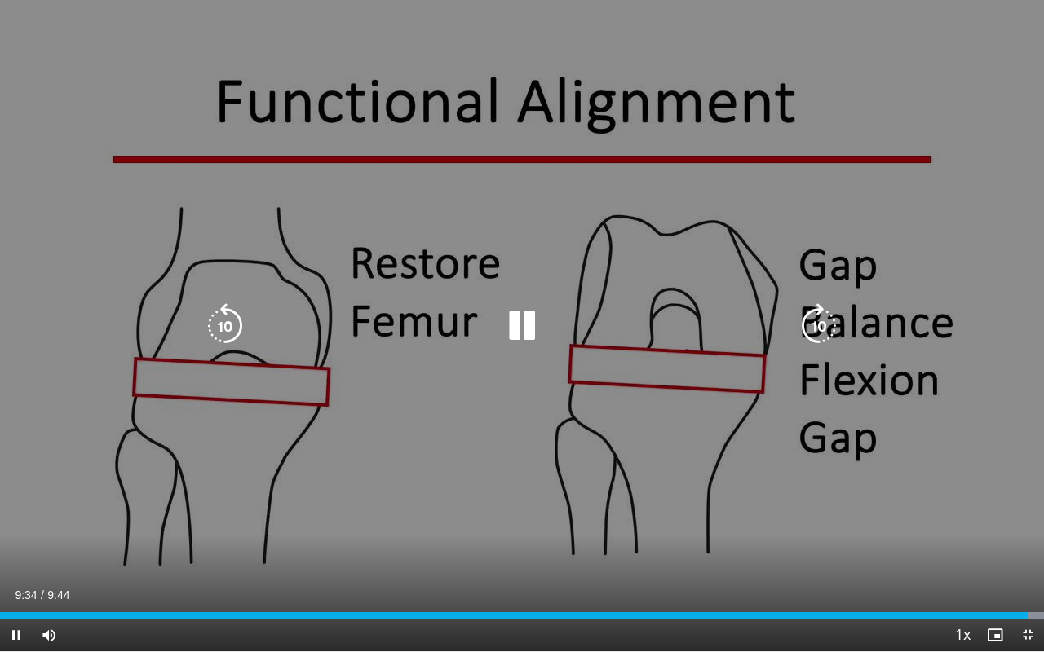
click at [531, 334] on icon "Video Player" at bounding box center [522, 326] width 46 height 46
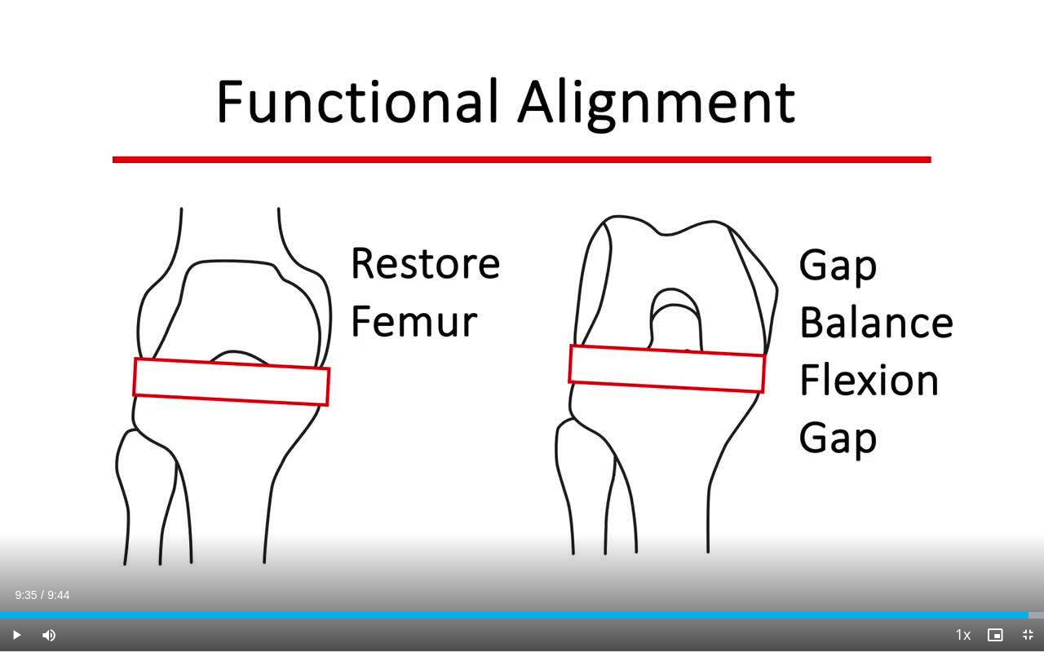
click at [1024, 580] on span "Video Player" at bounding box center [1027, 635] width 33 height 33
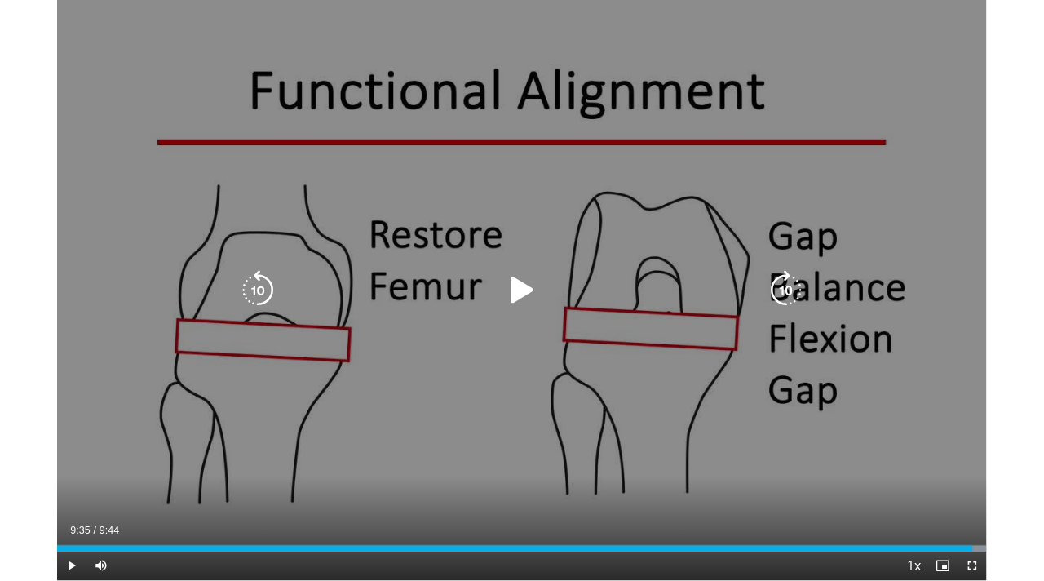
scroll to position [51, 0]
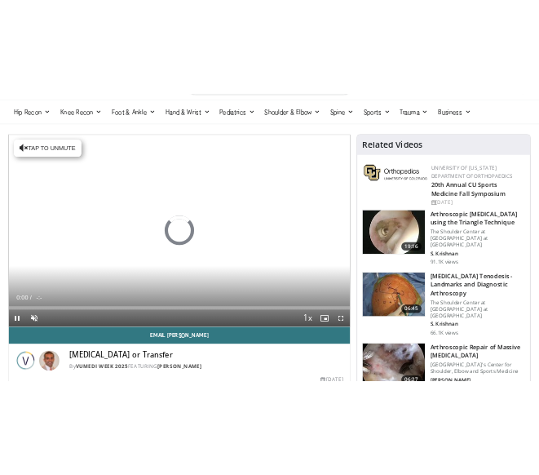
scroll to position [47, 0]
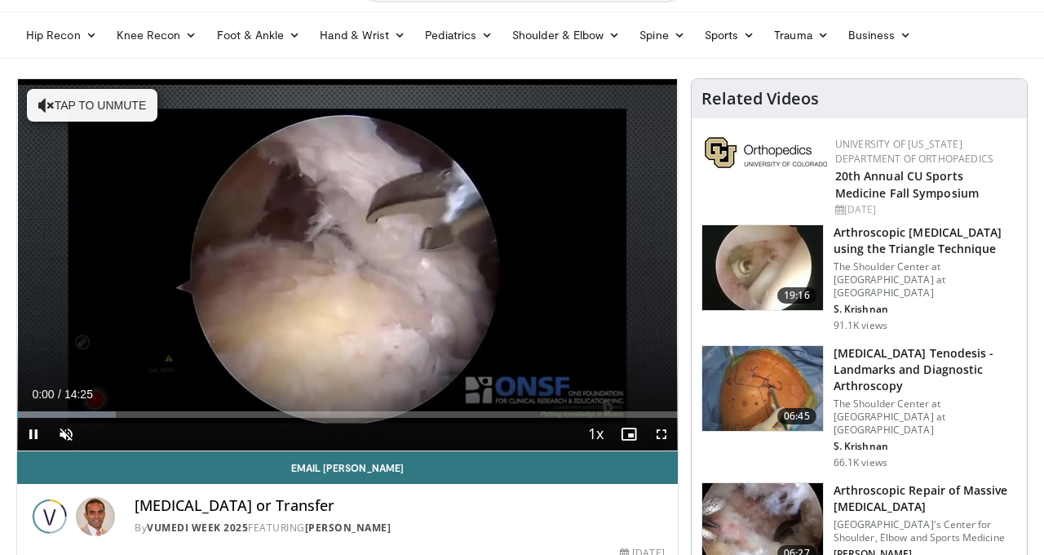
click at [33, 435] on span "Video Player" at bounding box center [33, 434] width 33 height 33
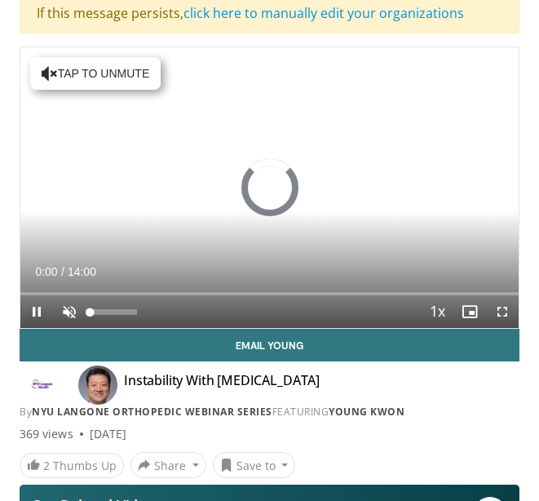
click at [68, 318] on span "Video Player" at bounding box center [69, 311] width 33 height 33
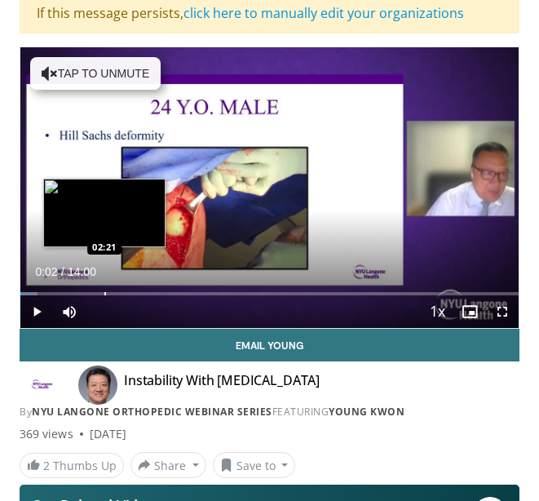
click at [104, 290] on div "Loaded : 3.50% 00:02 02:21" at bounding box center [269, 287] width 498 height 15
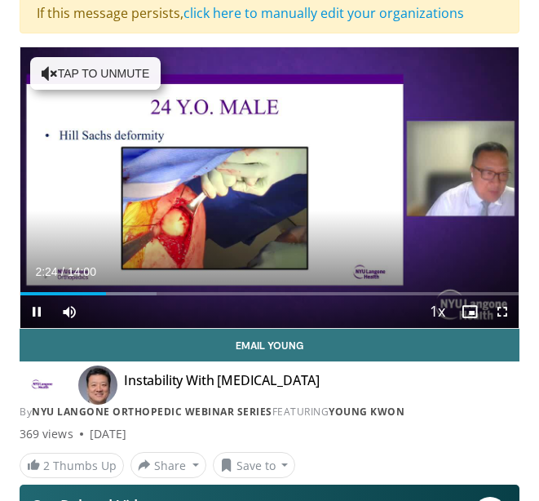
click at [40, 312] on span "Video Player" at bounding box center [36, 311] width 33 height 33
